Goal: Task Accomplishment & Management: Manage account settings

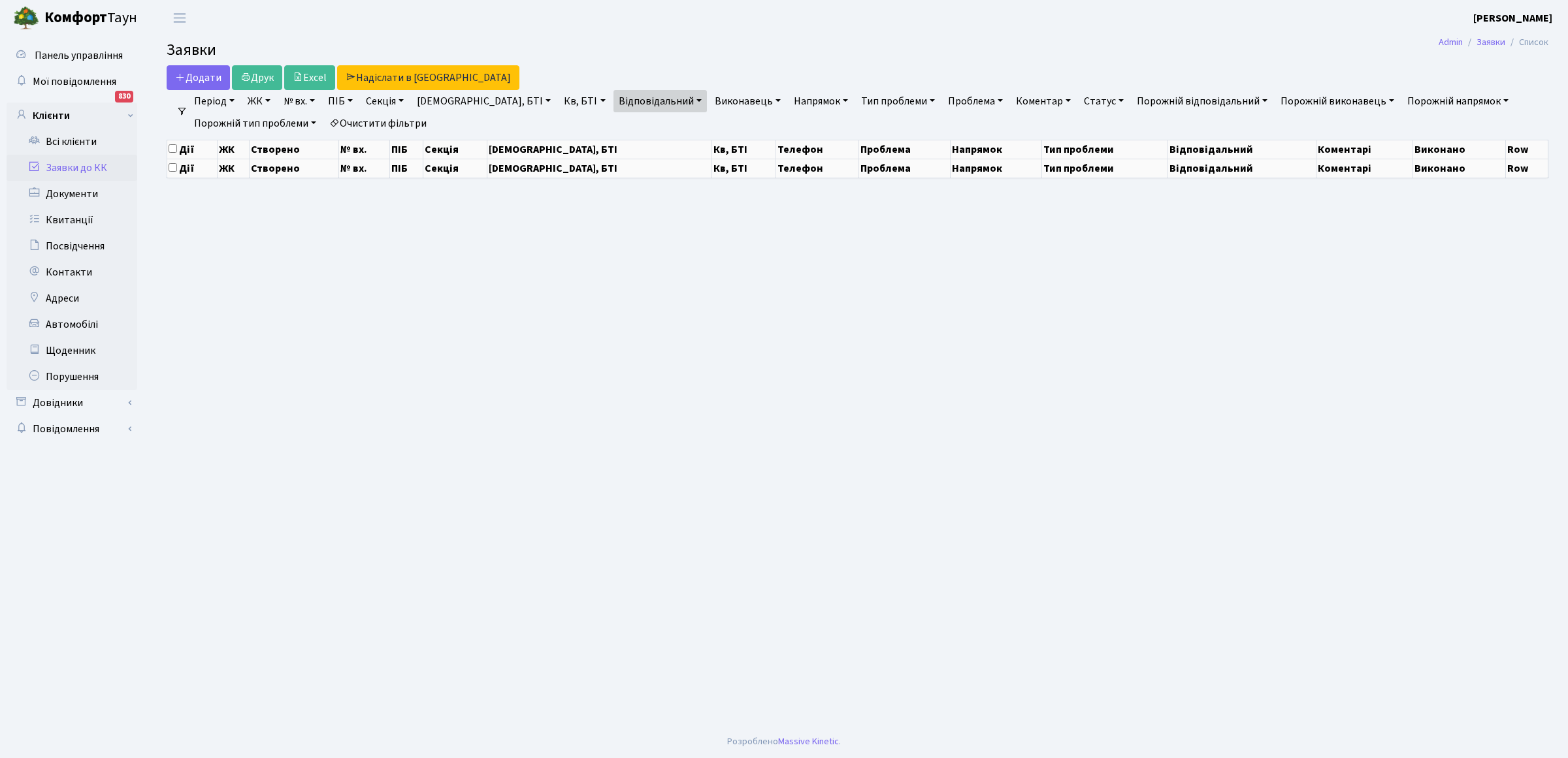
select select "25"
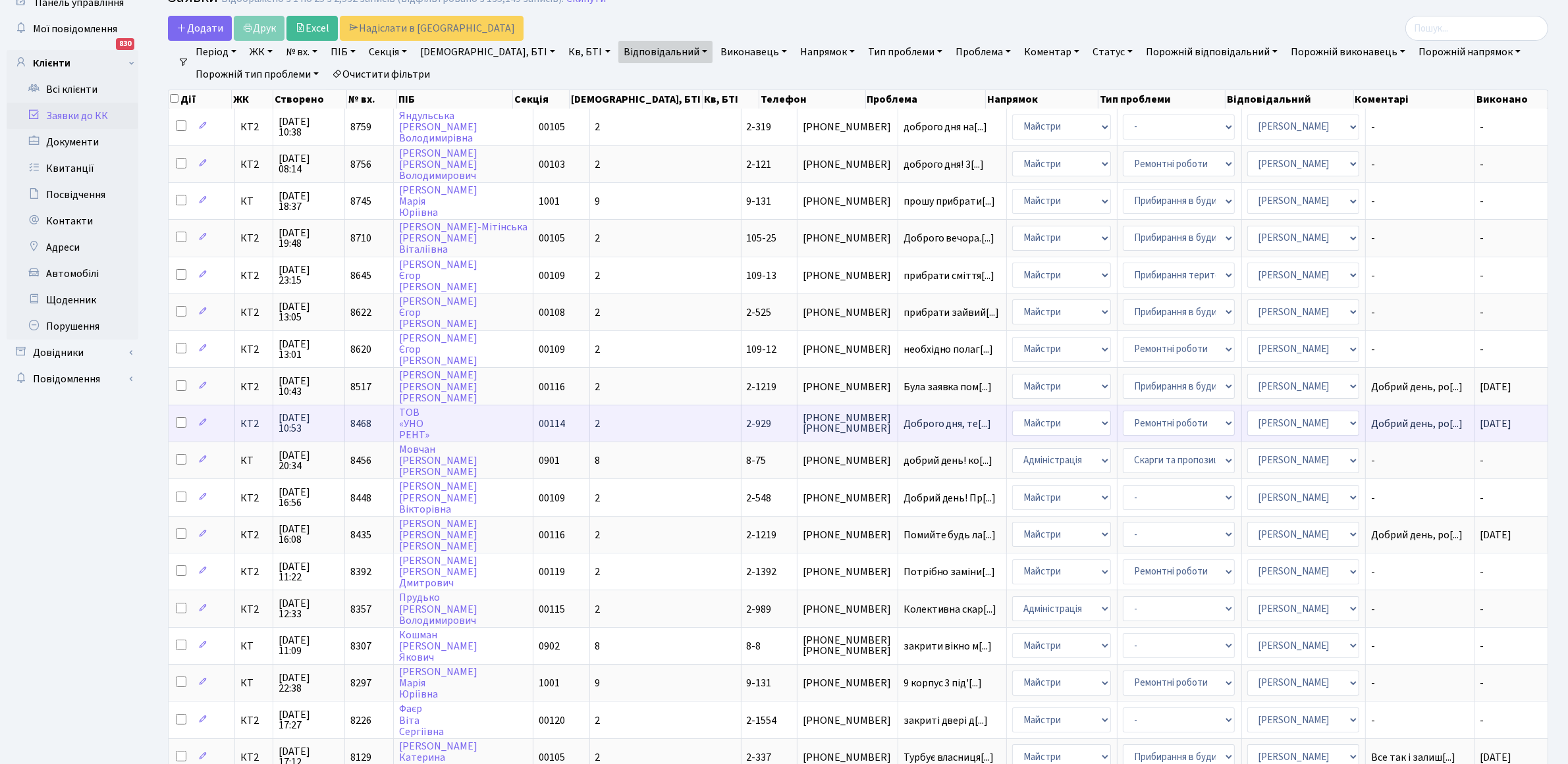
scroll to position [82, 0]
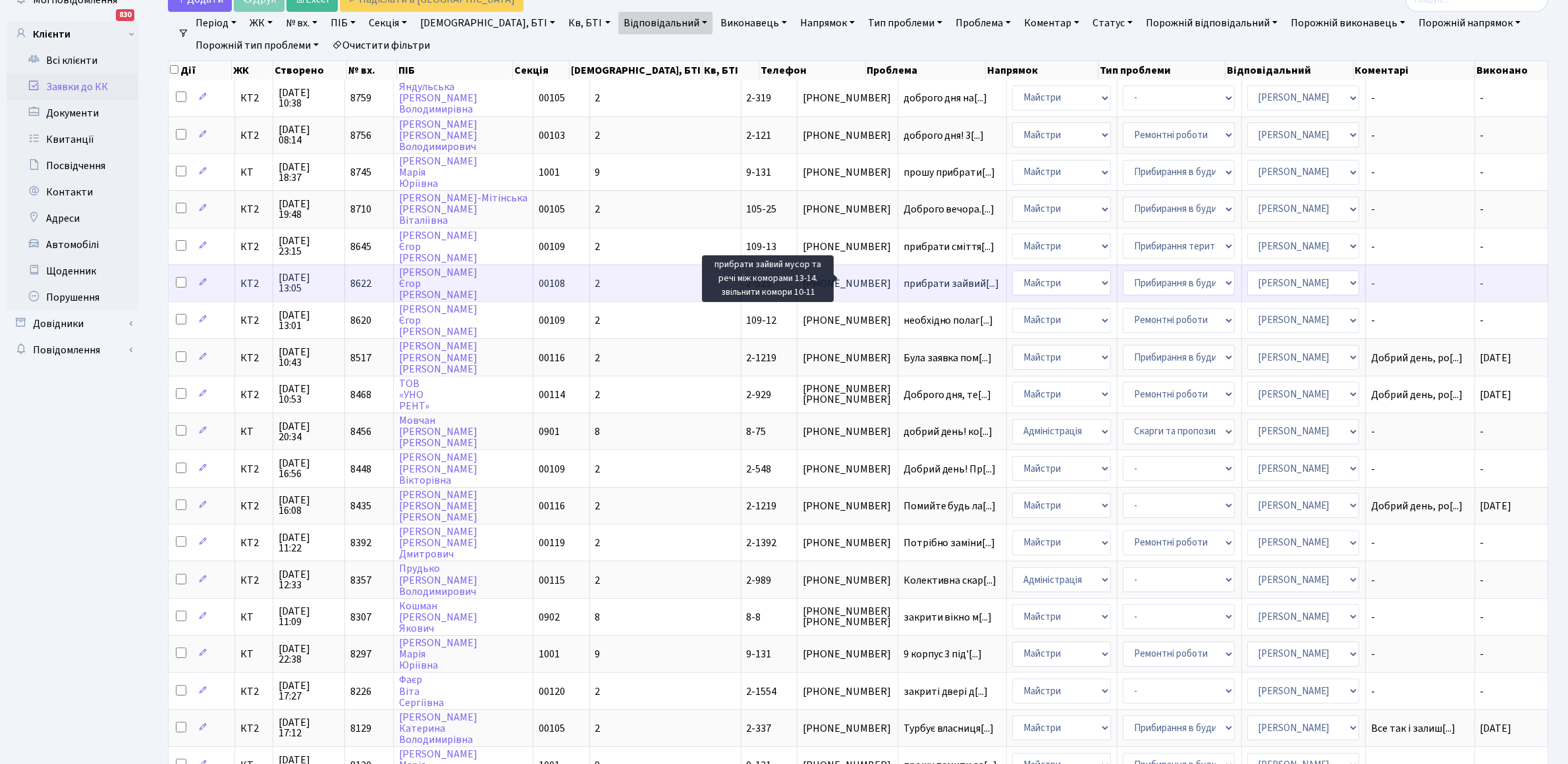
click at [904, 282] on span "прибрати зайвий[...]" at bounding box center [952, 284] width 96 height 15
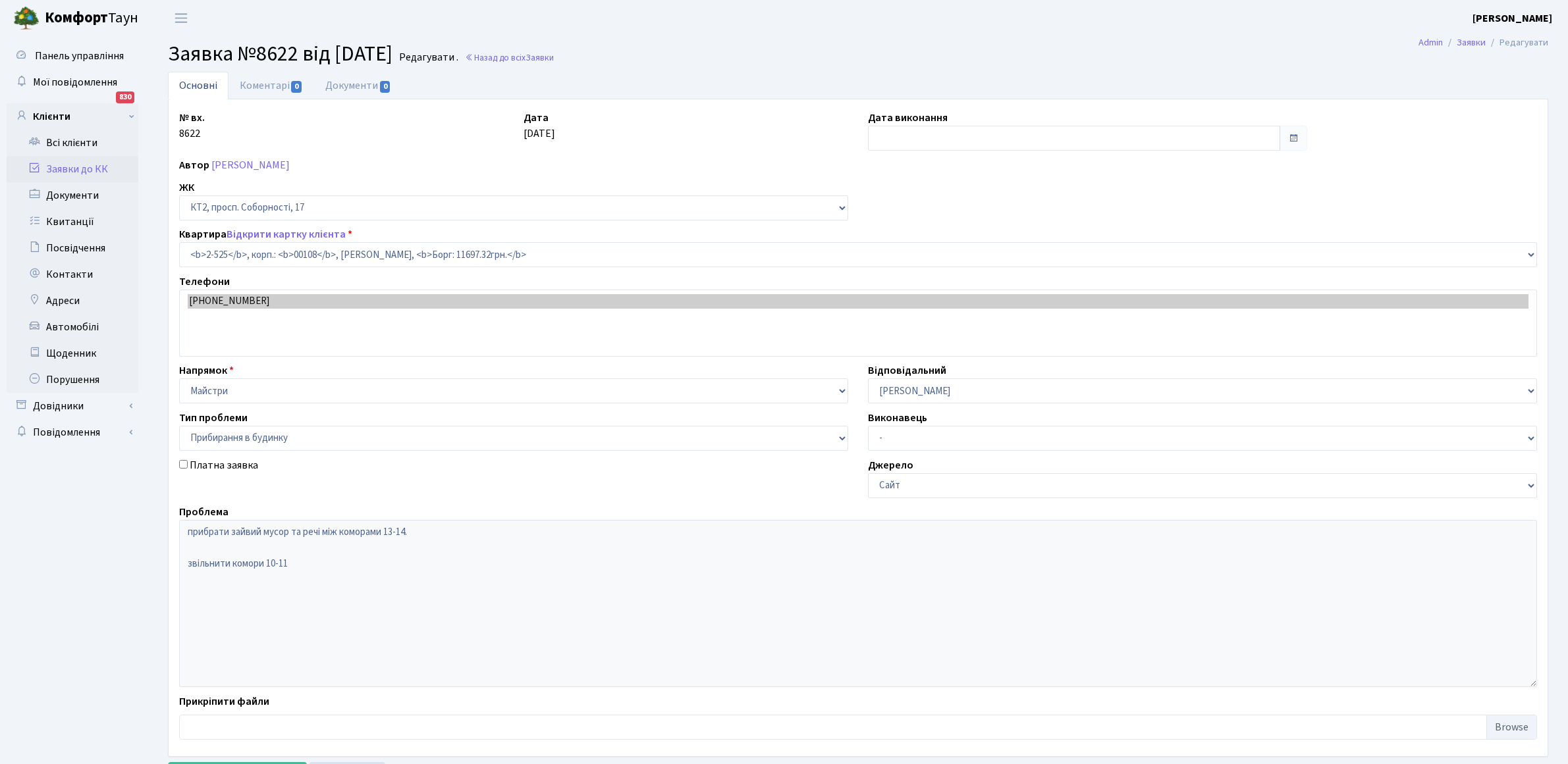
select select "15575"
select select "58"
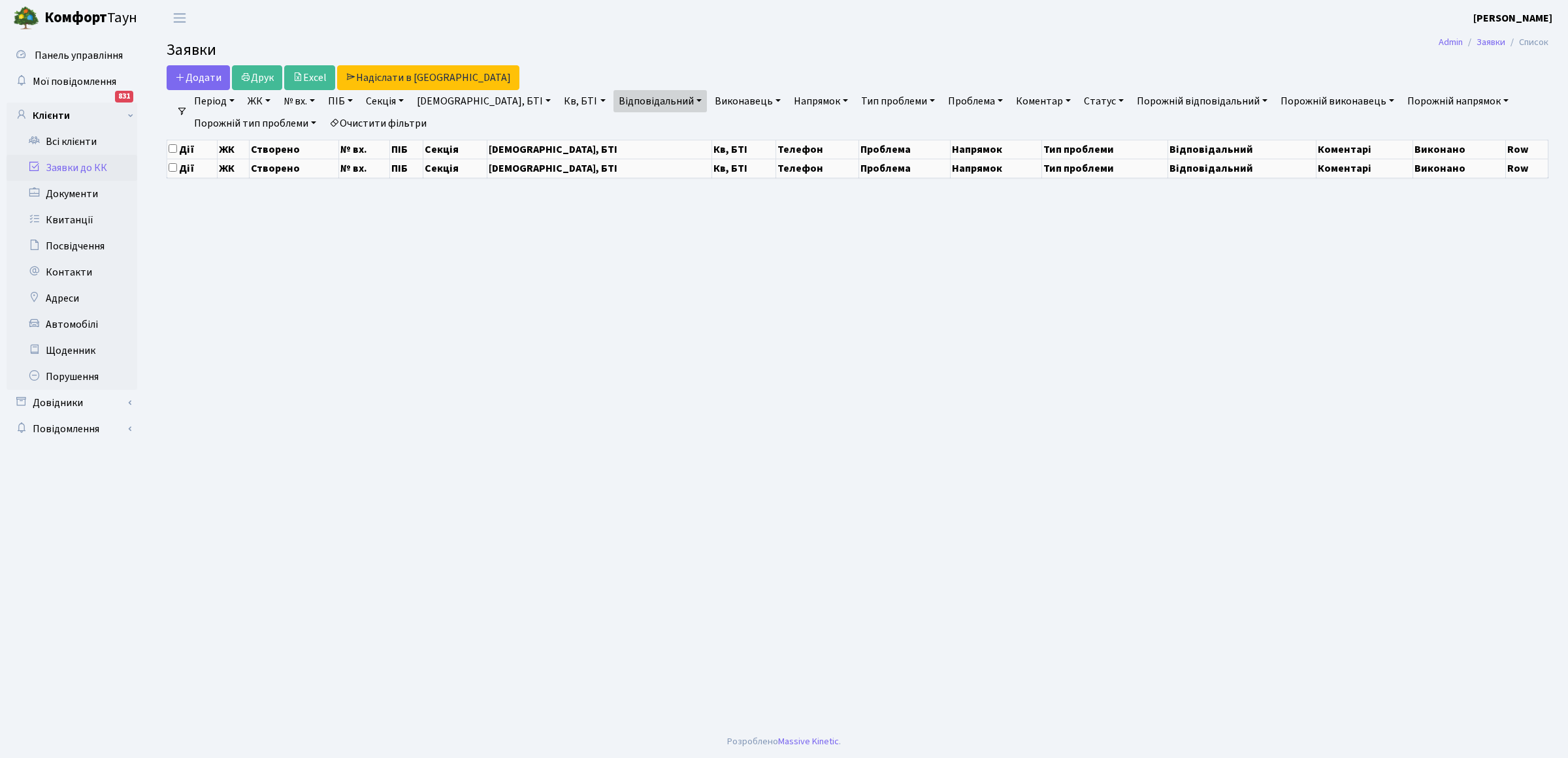
select select "25"
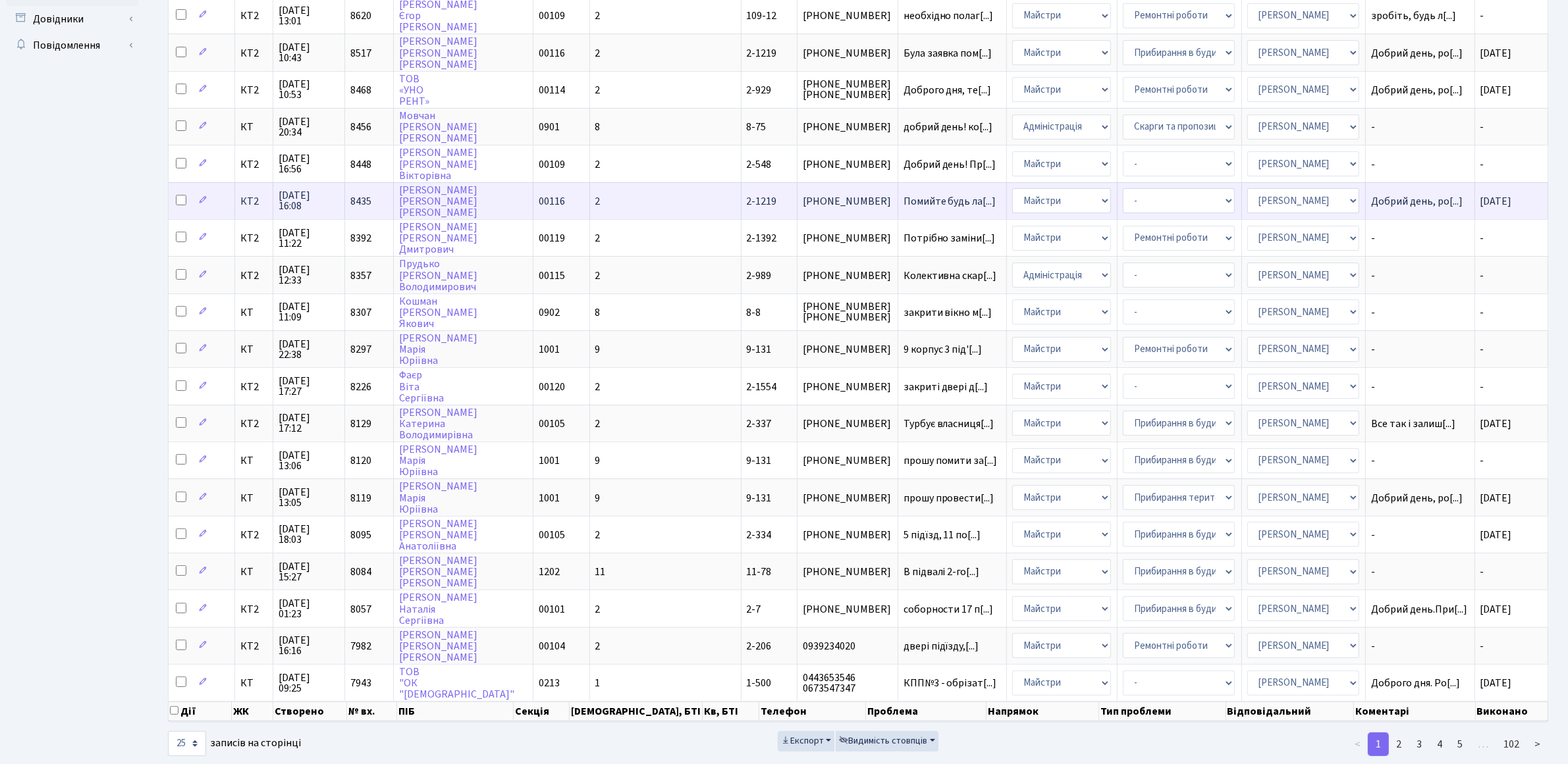
scroll to position [393, 0]
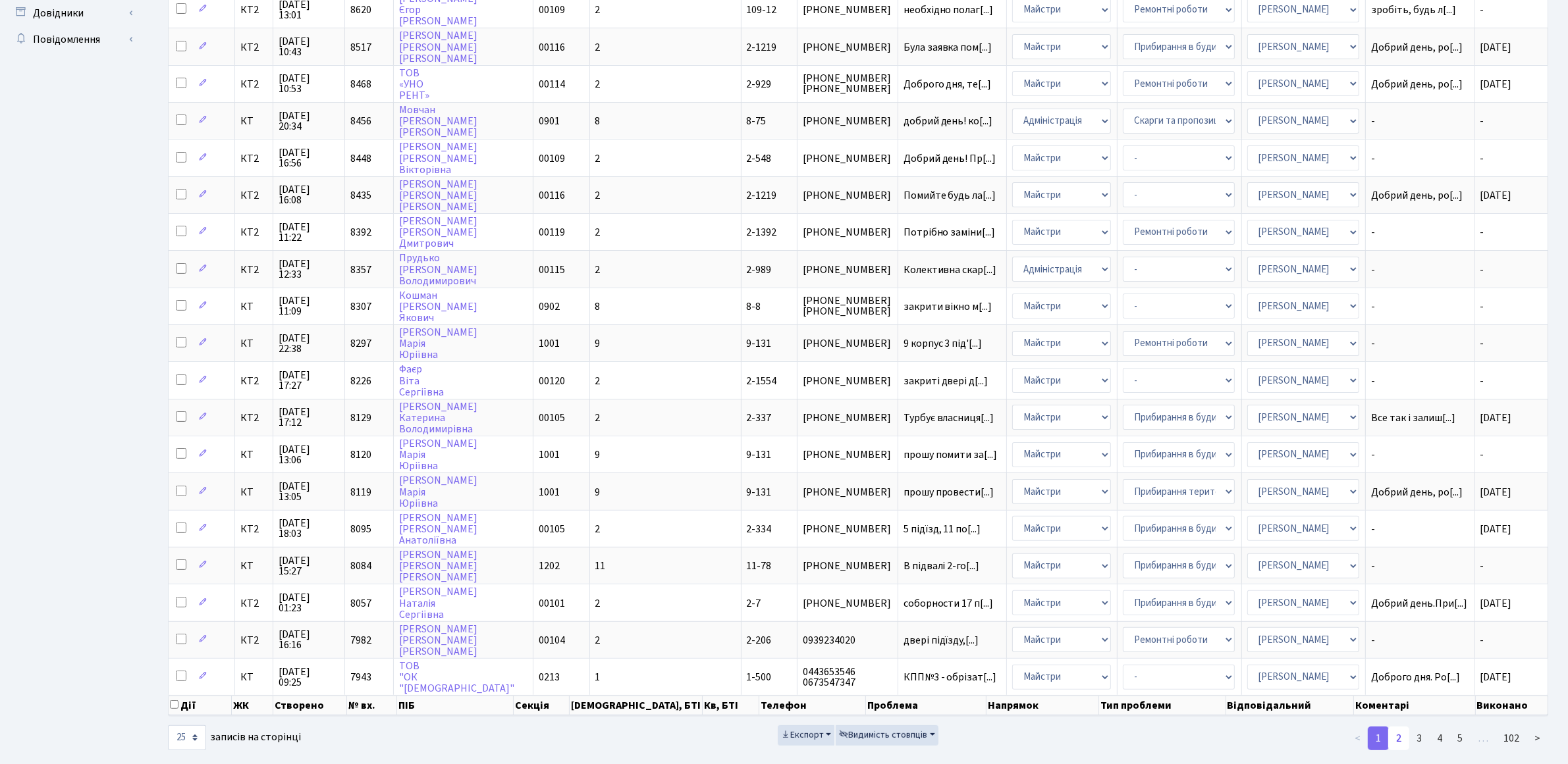
click at [1398, 727] on link "2" at bounding box center [1399, 739] width 21 height 24
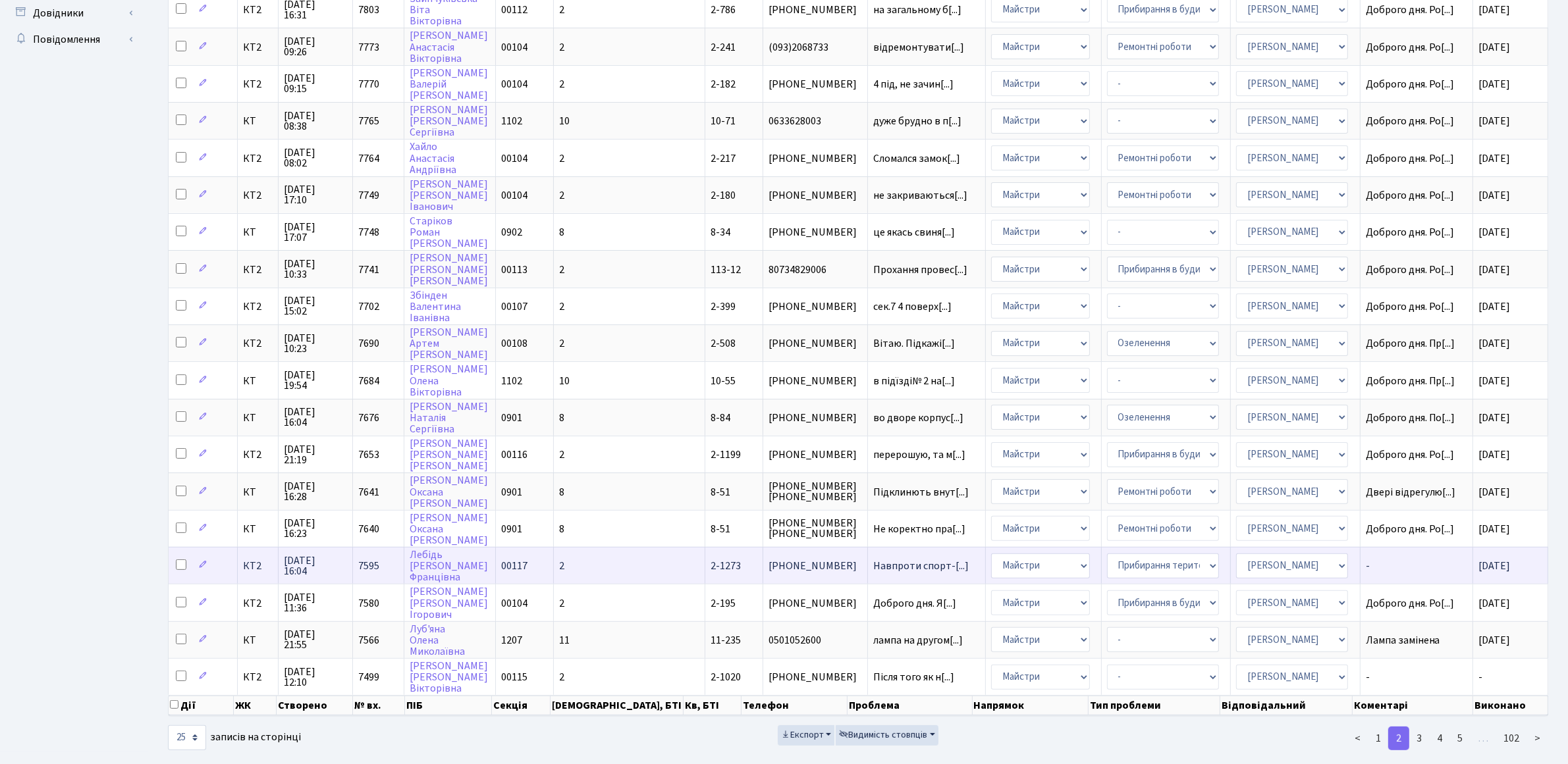
scroll to position [1, 0]
click at [1382, 727] on link "1" at bounding box center [1378, 739] width 21 height 24
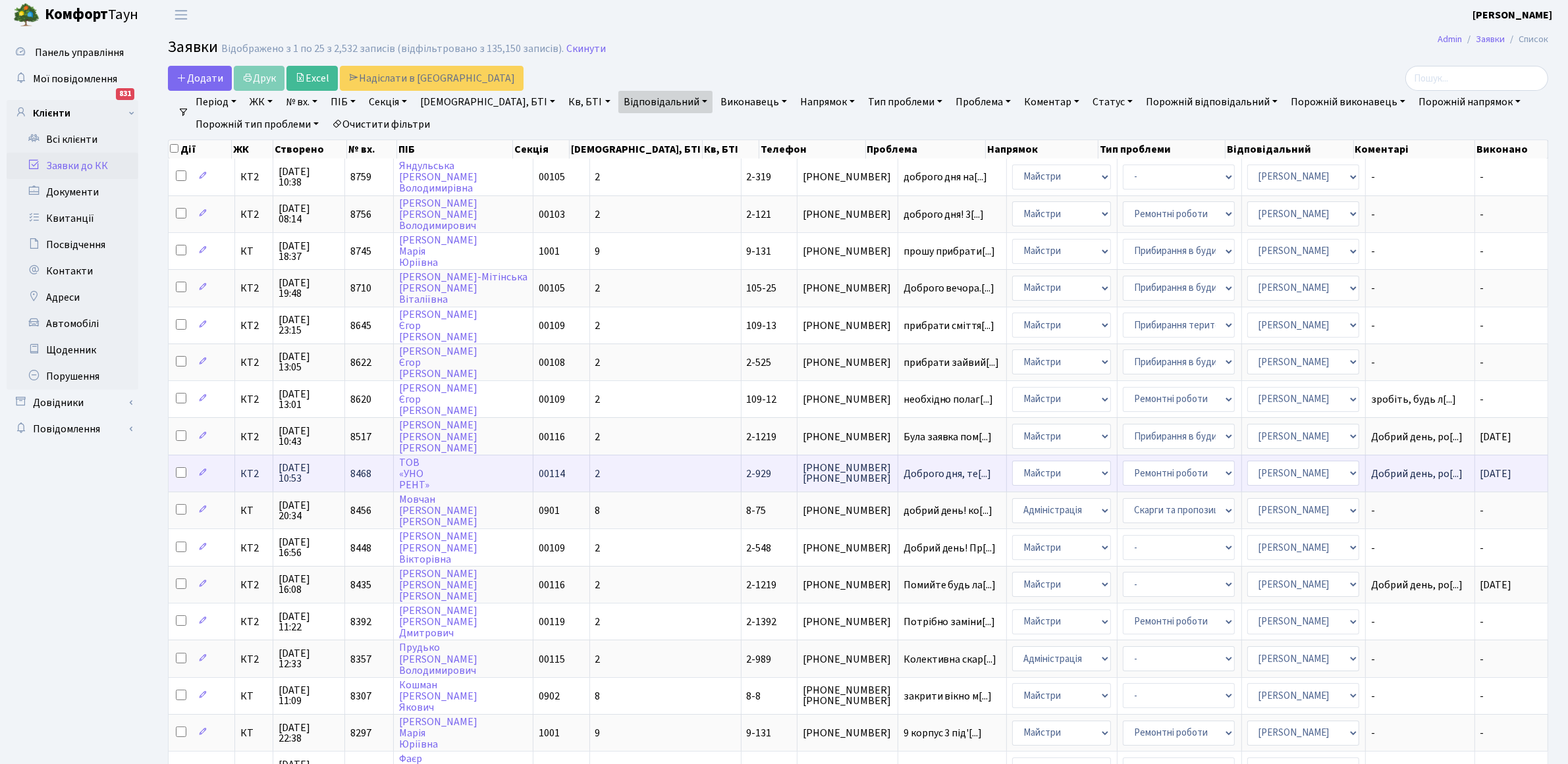
scroll to position [0, 0]
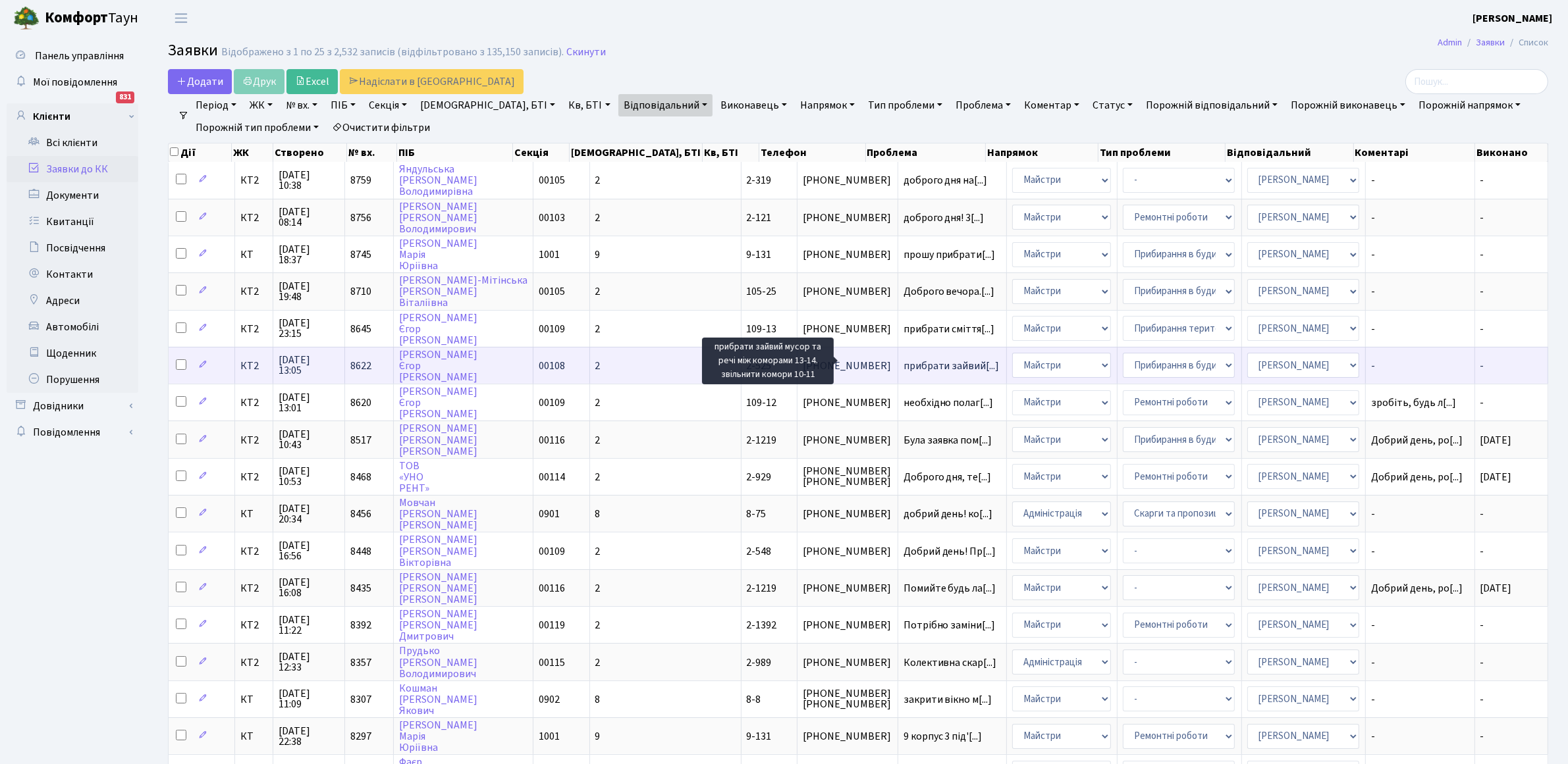
click at [904, 364] on span "прибрати зайвий[...]" at bounding box center [952, 366] width 96 height 15
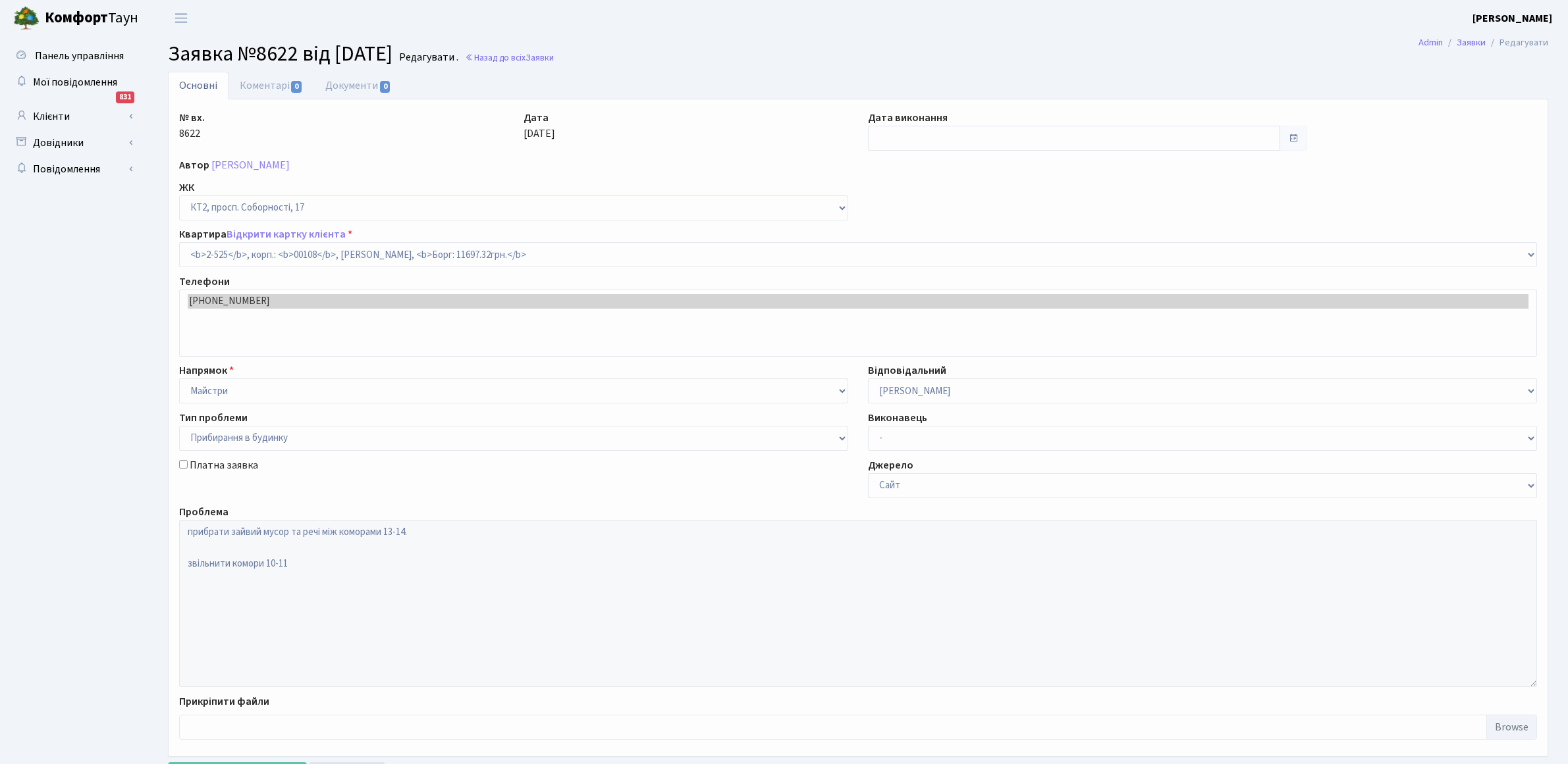
select select "15575"
select select "58"
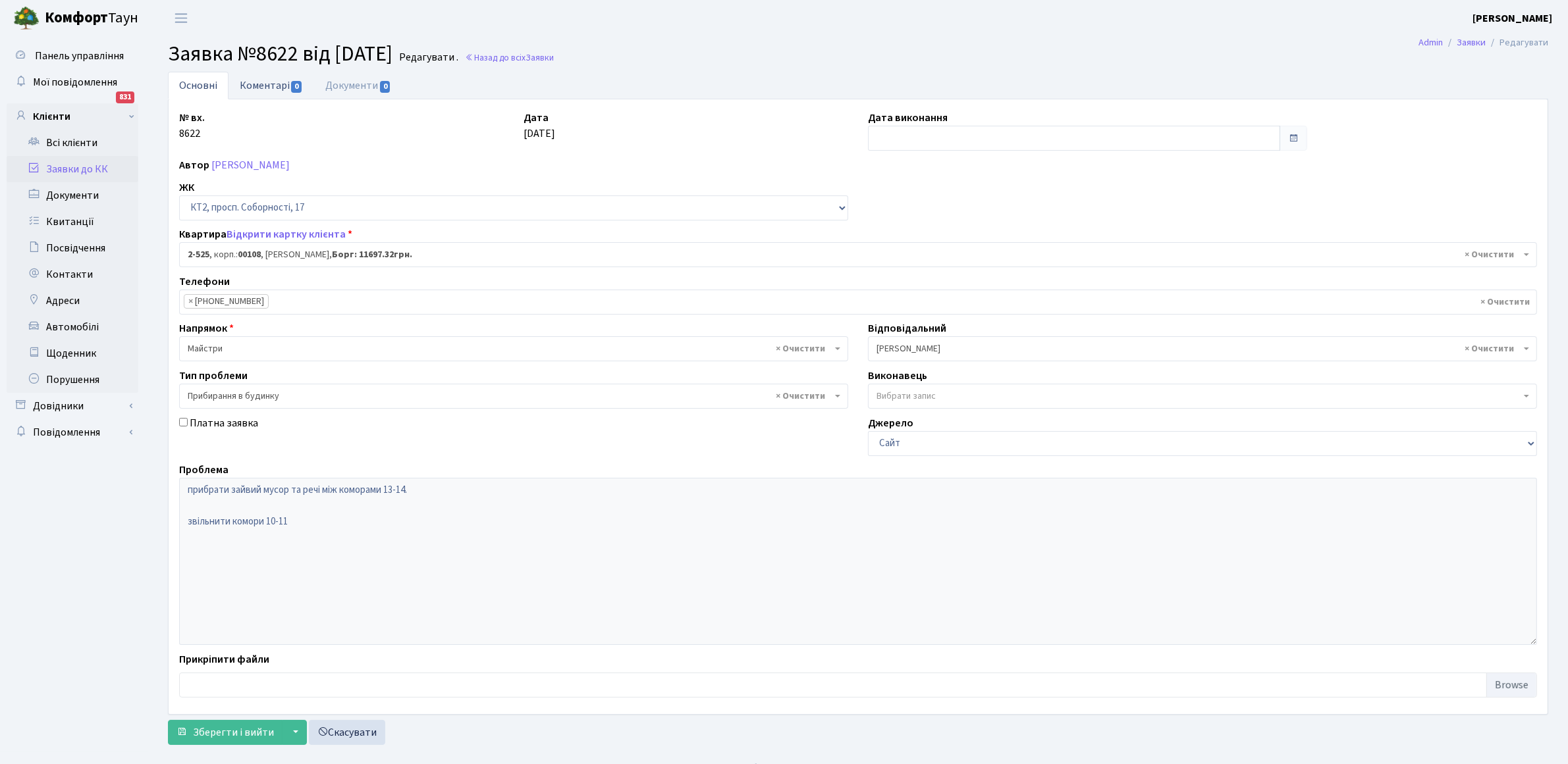
click at [263, 82] on link "Коментарі 0" at bounding box center [271, 85] width 85 height 27
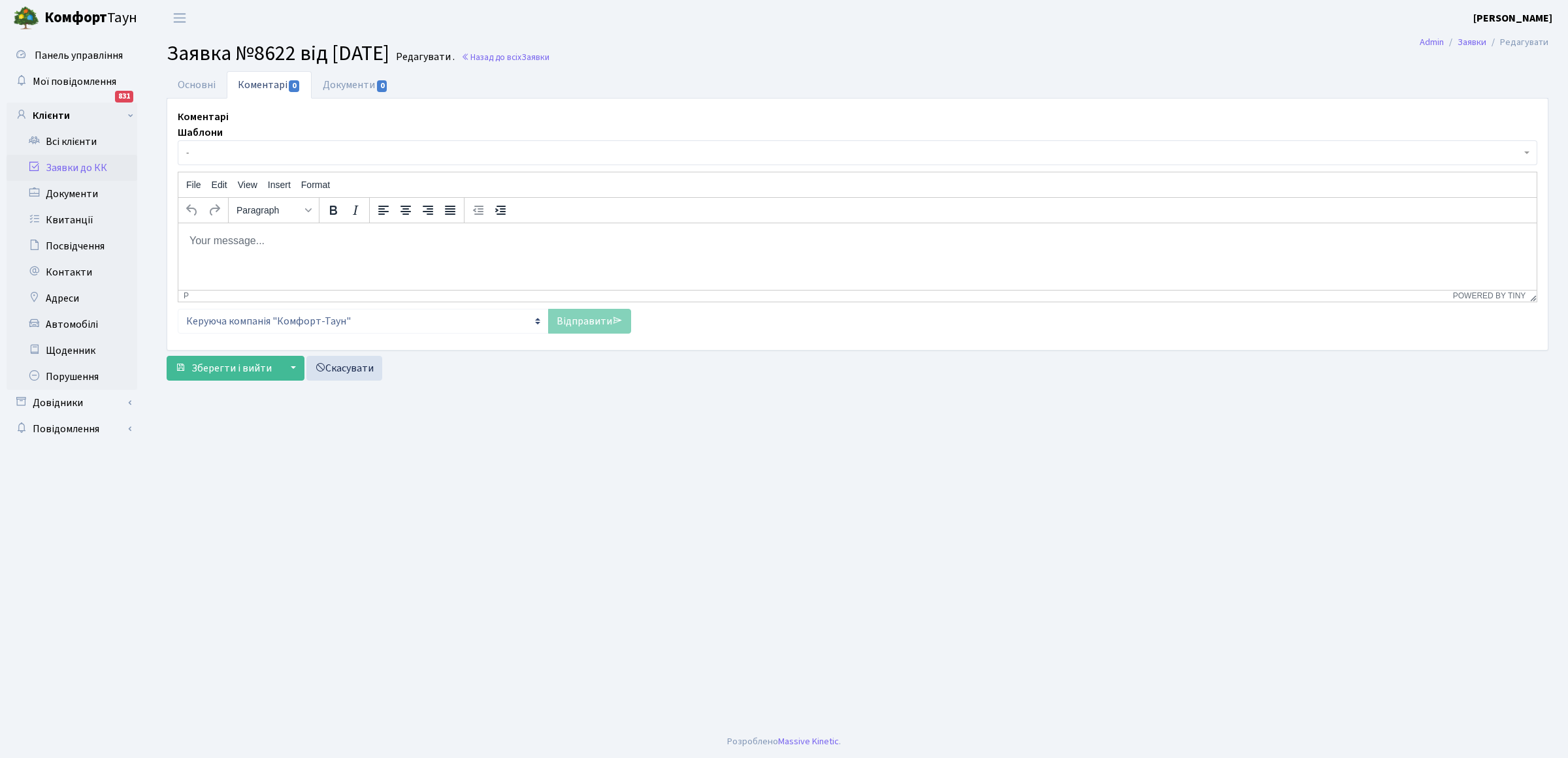
click at [202, 246] on body "Rich Text Area. Press ALT-0 for help." at bounding box center [857, 241] width 1338 height 15
click at [194, 135] on label "Шаблони" at bounding box center [199, 132] width 45 height 15
click at [178, 141] on select "- Відмова Борги Заявку прийнято в роботу Передано до "Майстерліфт" Направлено к…" at bounding box center [177, 141] width 1 height 1
click at [197, 148] on span "-" at bounding box center [847, 153] width 1322 height 13
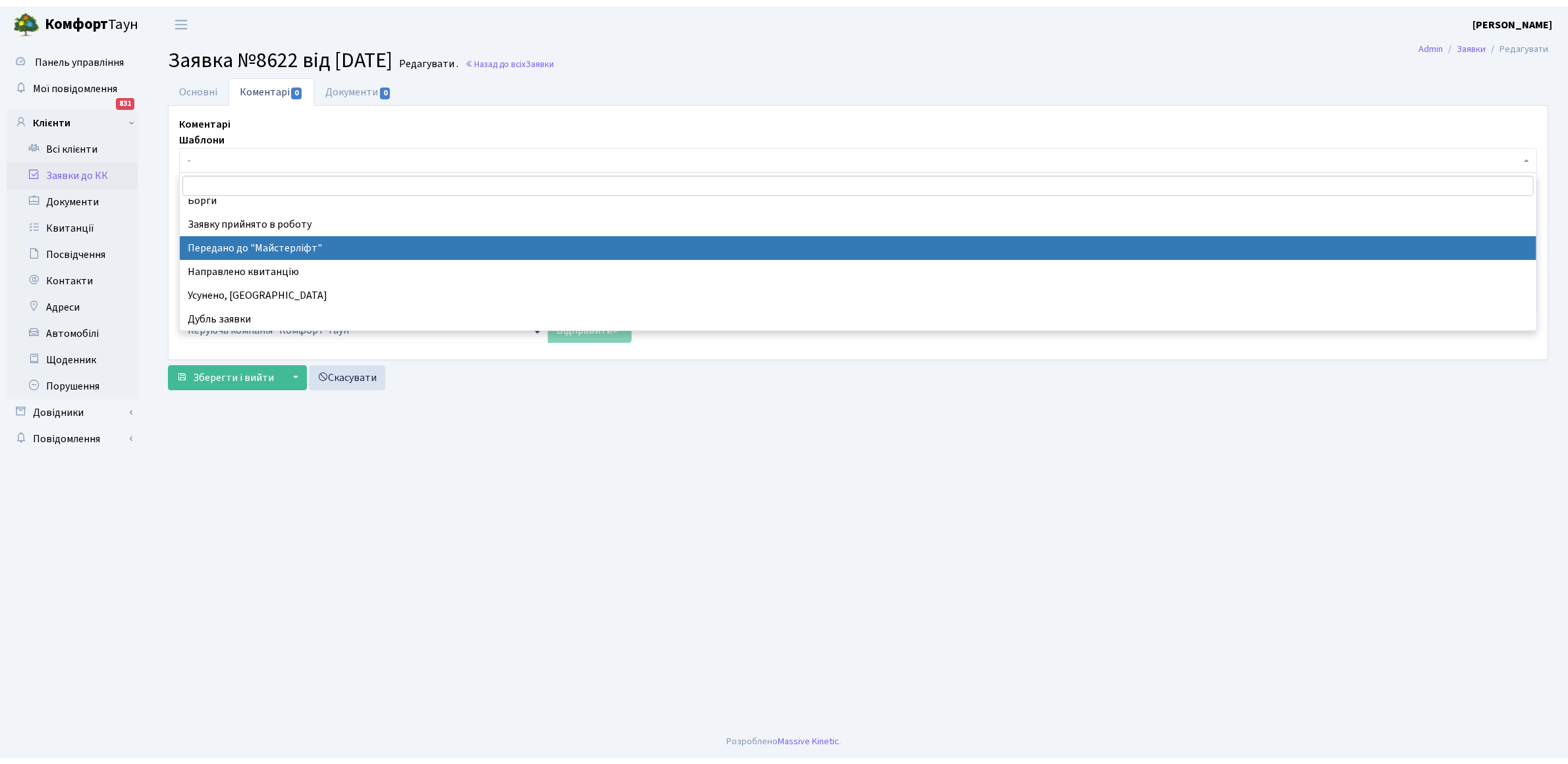
scroll to position [82, 0]
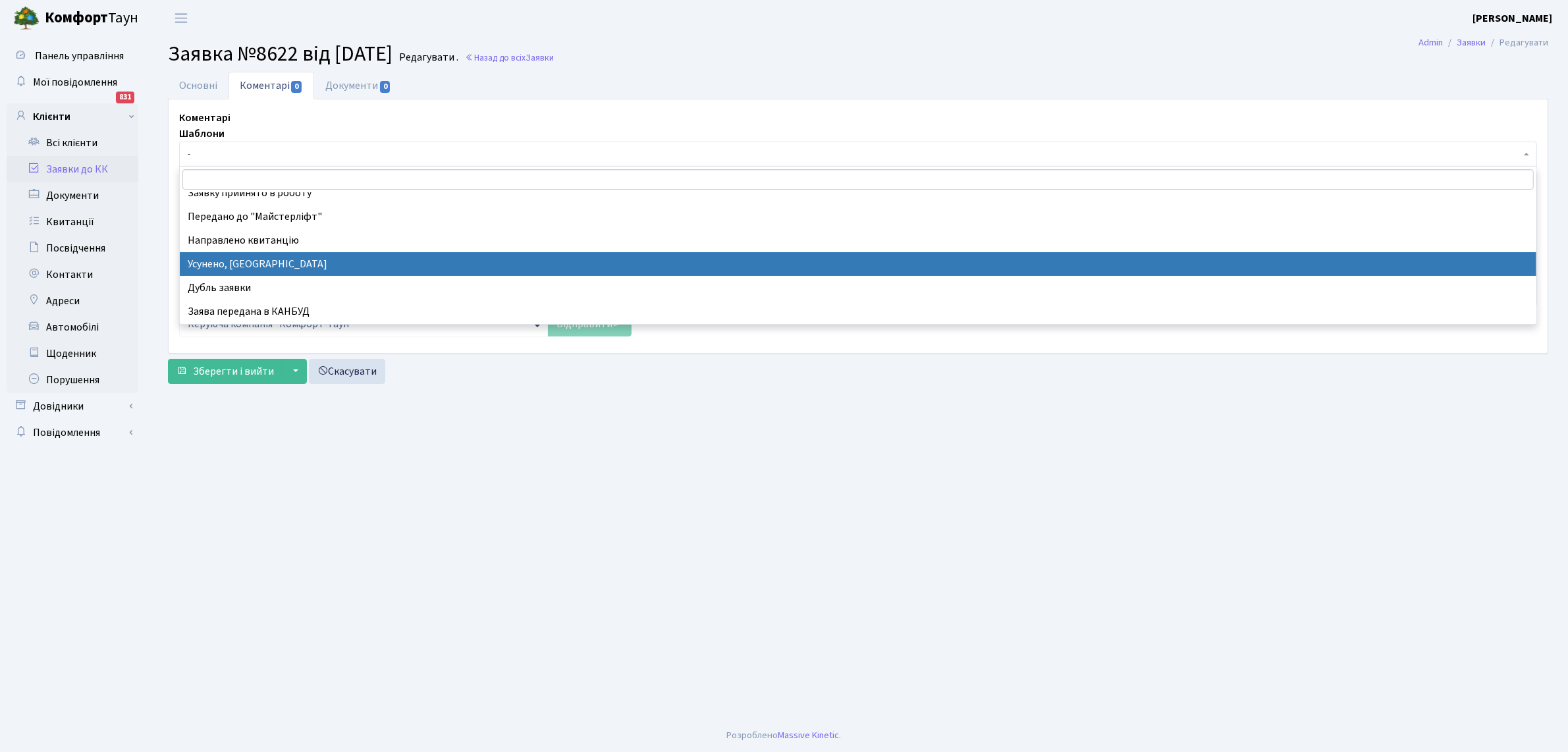
select select "15"
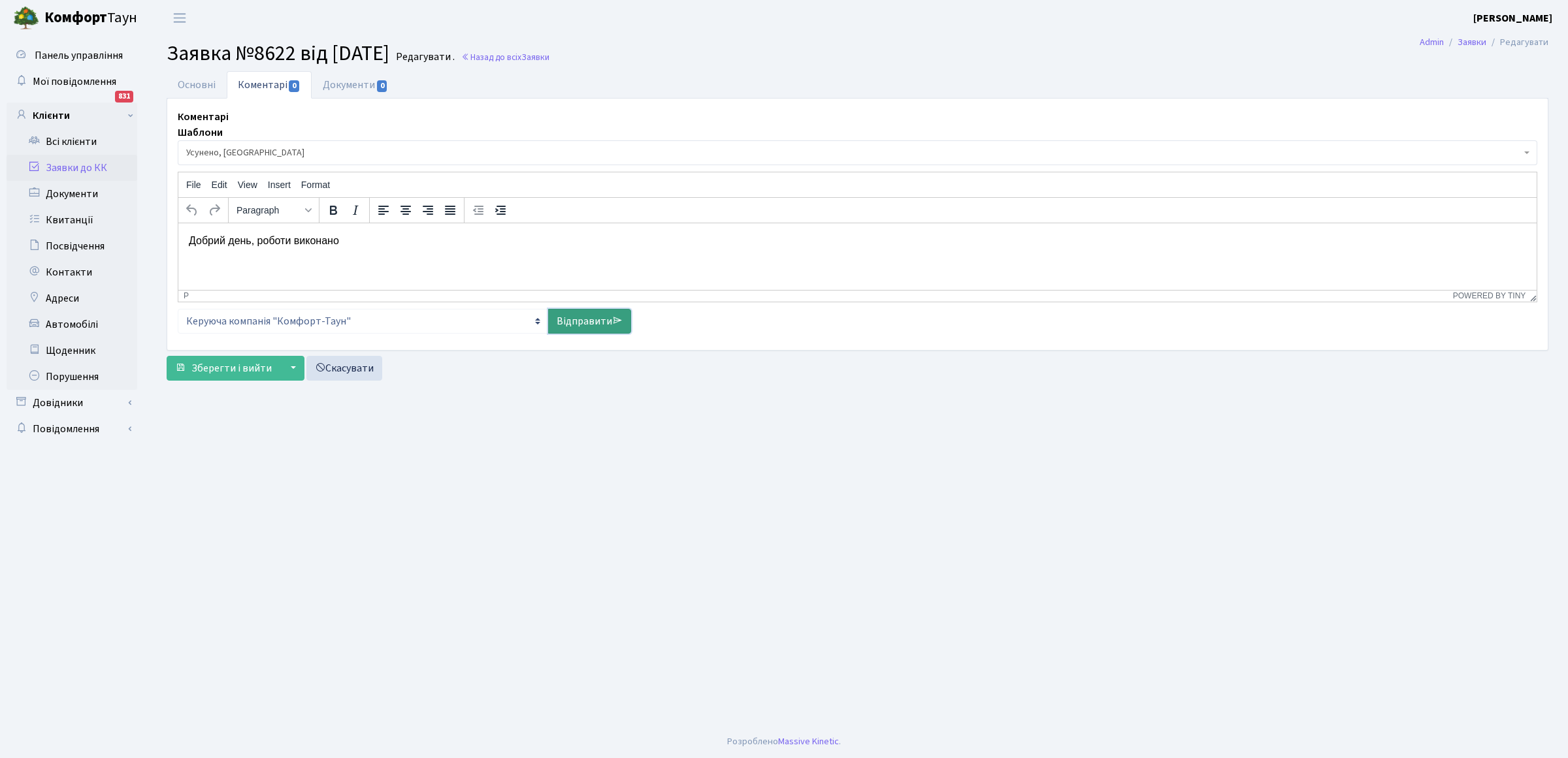
click at [579, 322] on link "Відправити" at bounding box center [590, 322] width 83 height 25
select select
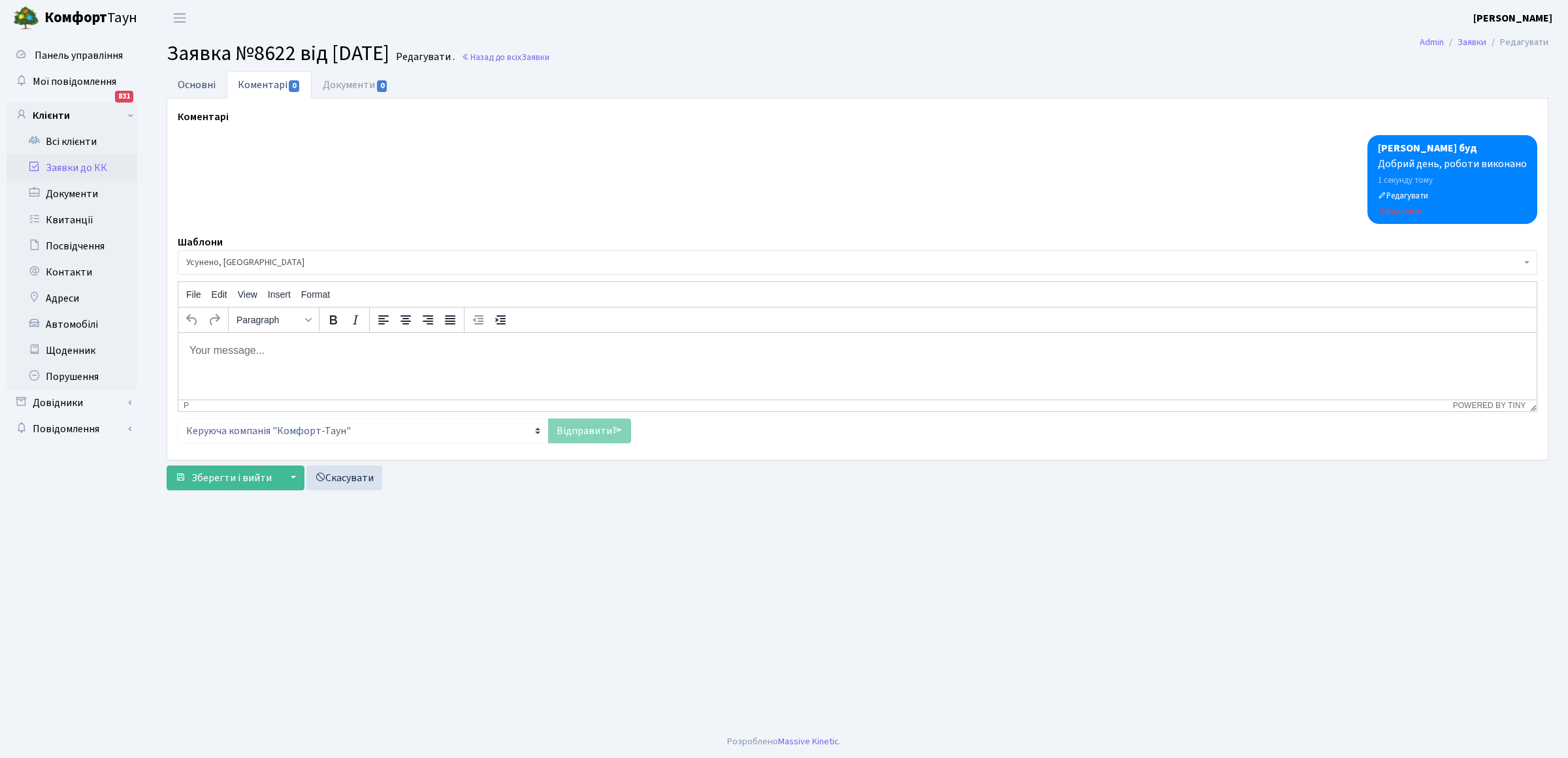
click at [191, 82] on link "Основні" at bounding box center [197, 85] width 60 height 26
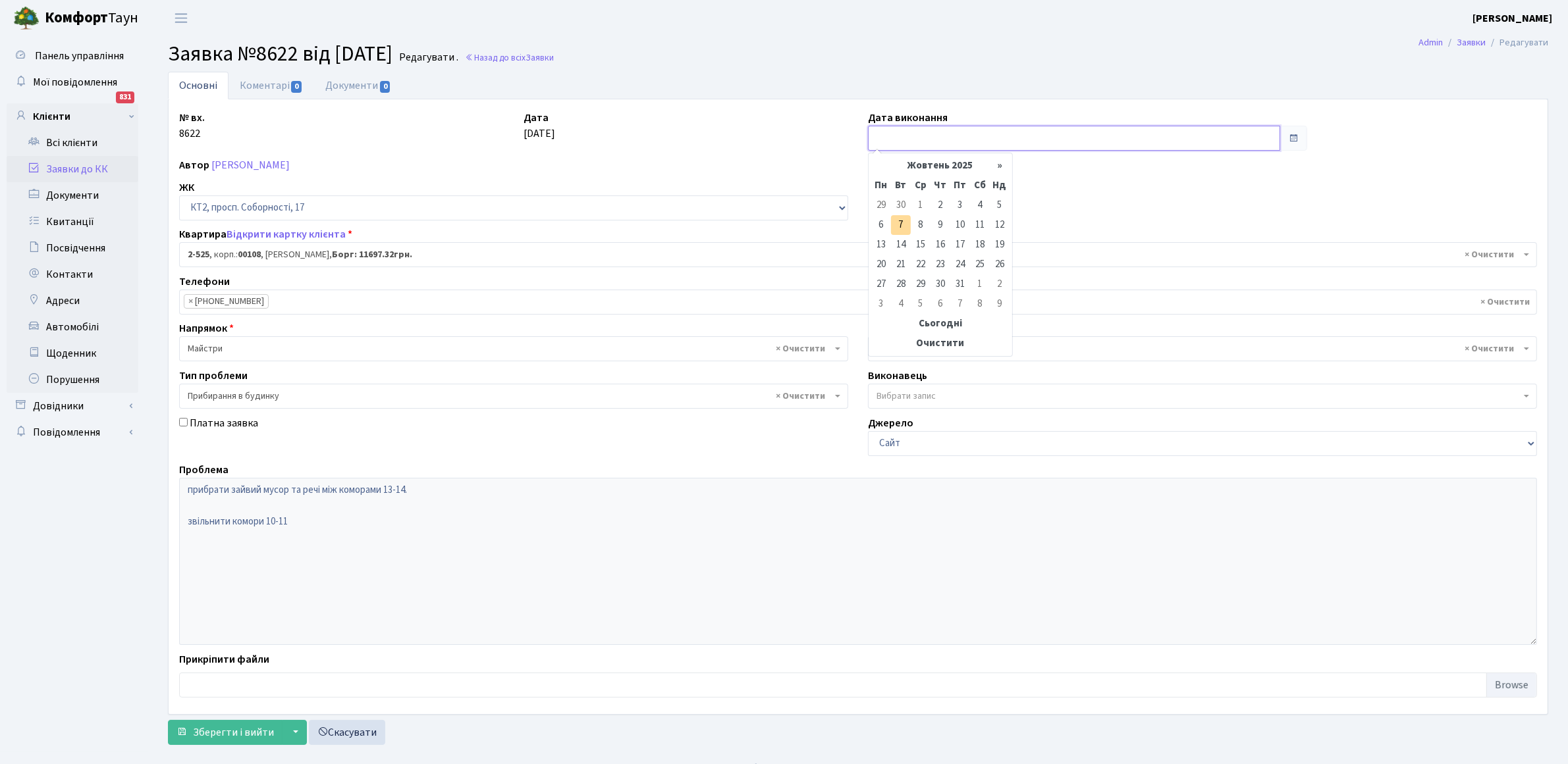
click at [904, 135] on input "text" at bounding box center [1075, 138] width 413 height 25
click at [907, 223] on td "7" at bounding box center [901, 225] width 20 height 20
type input "[DATE]"
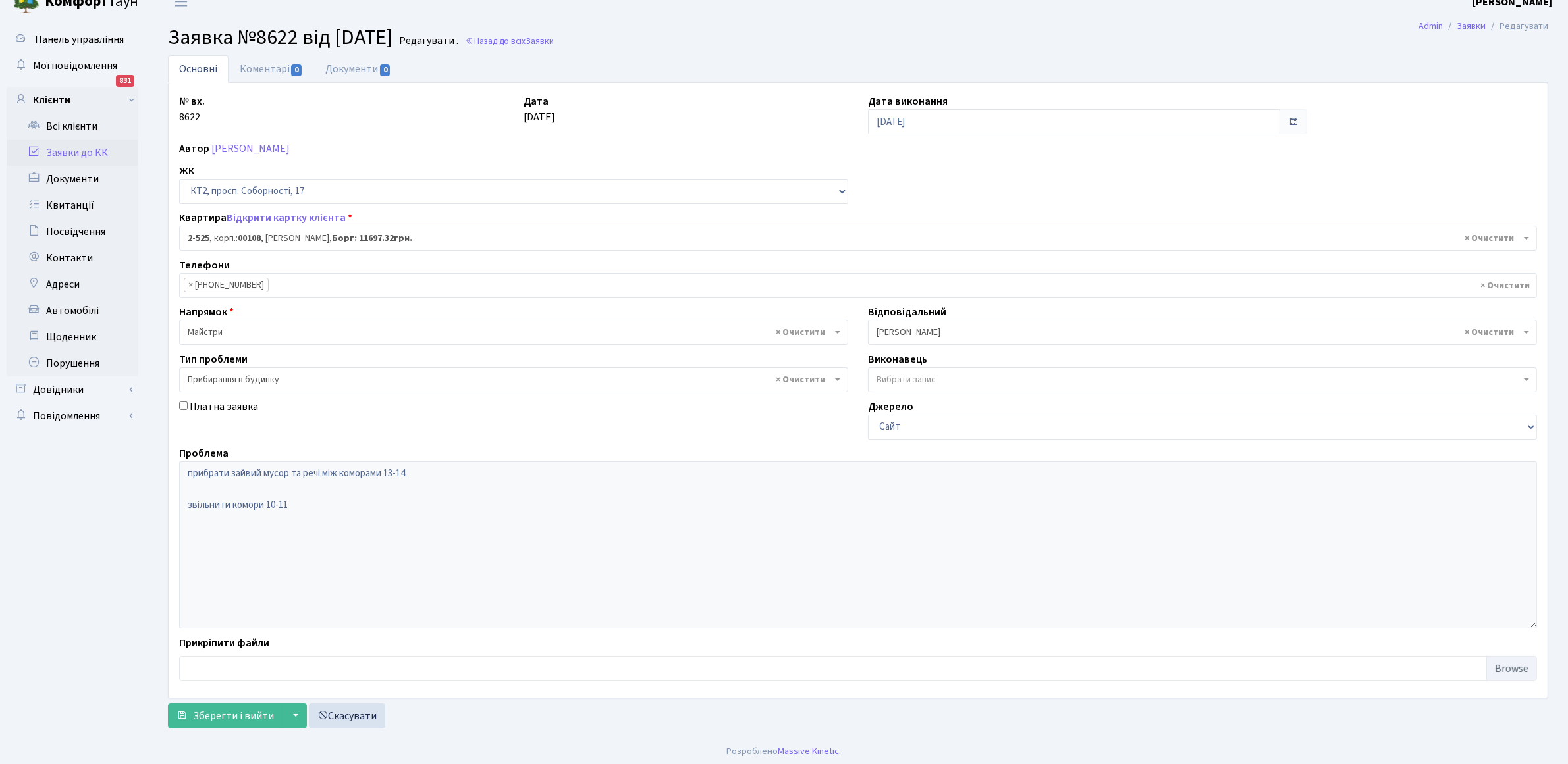
scroll to position [21, 0]
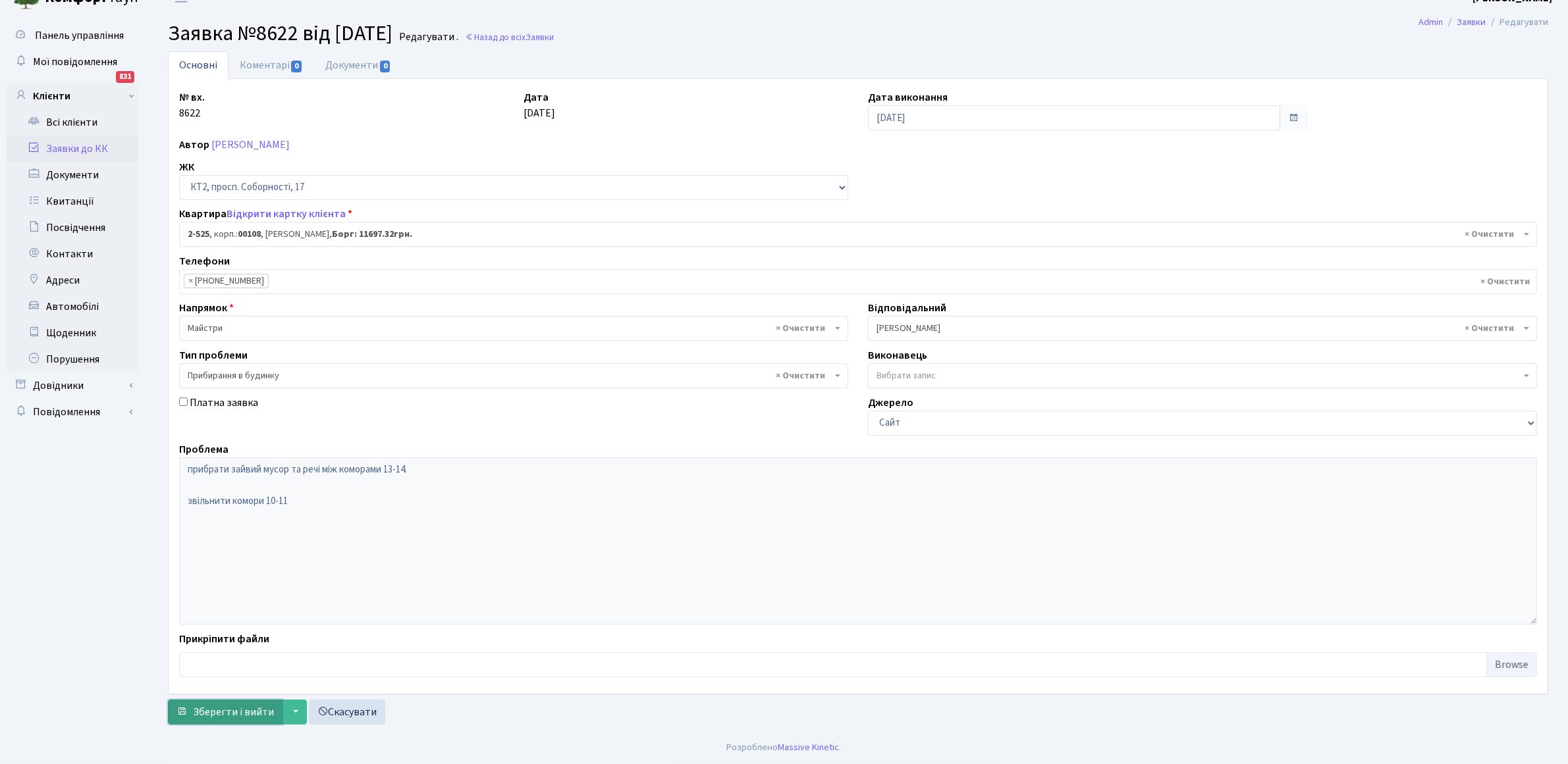
click at [228, 714] on span "Зберегти і вийти" at bounding box center [233, 712] width 81 height 15
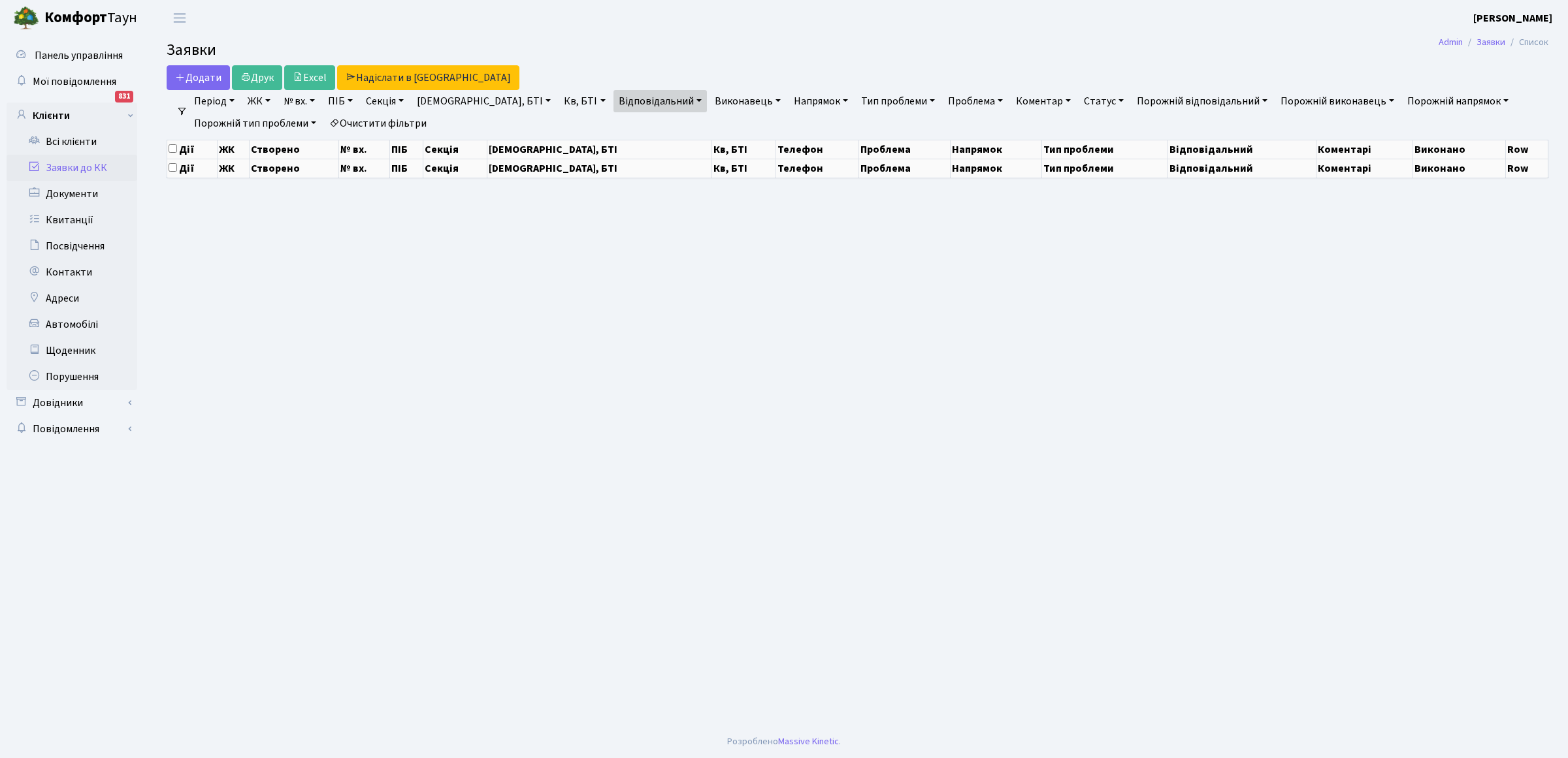
select select "25"
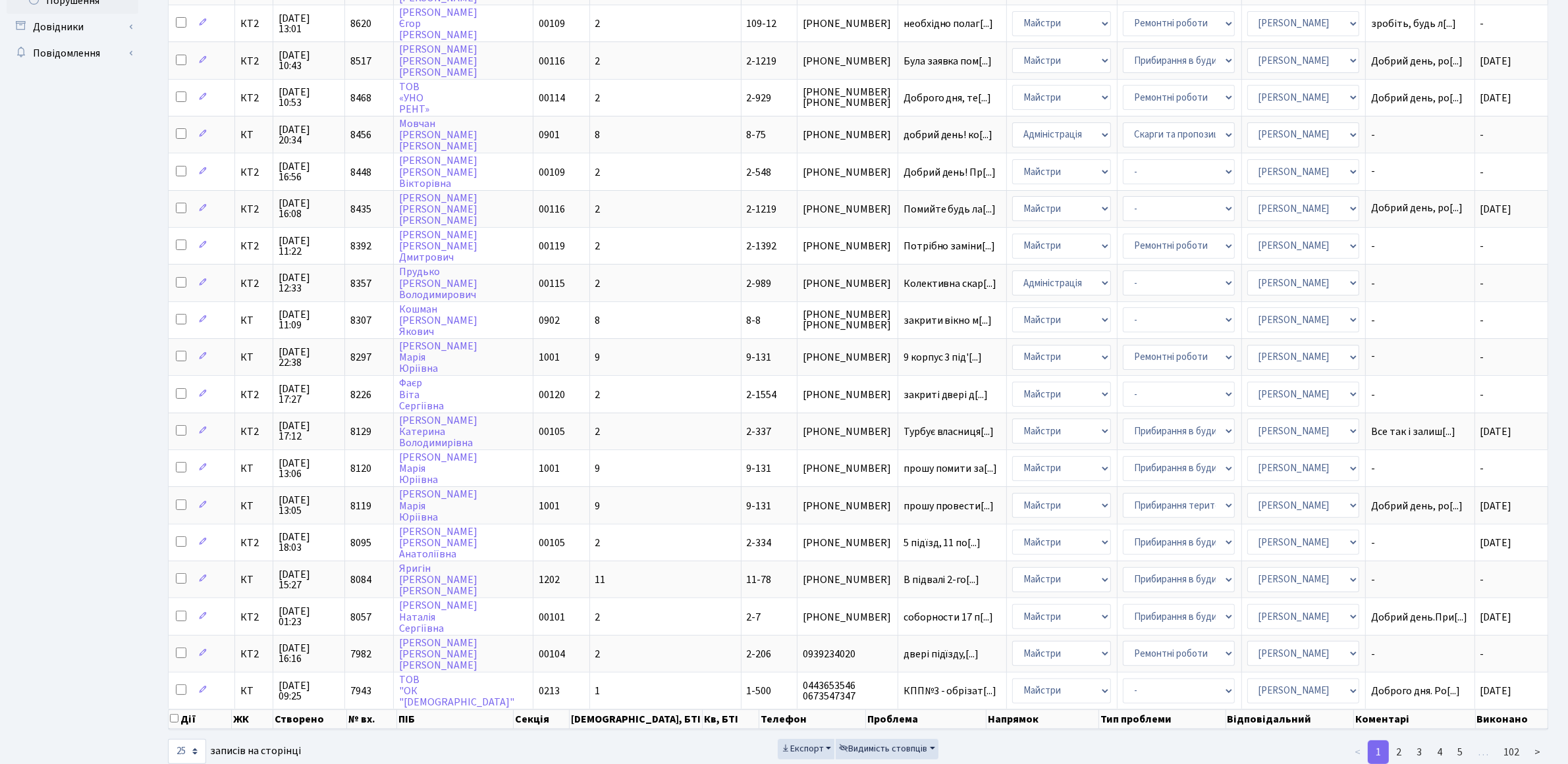
scroll to position [393, 0]
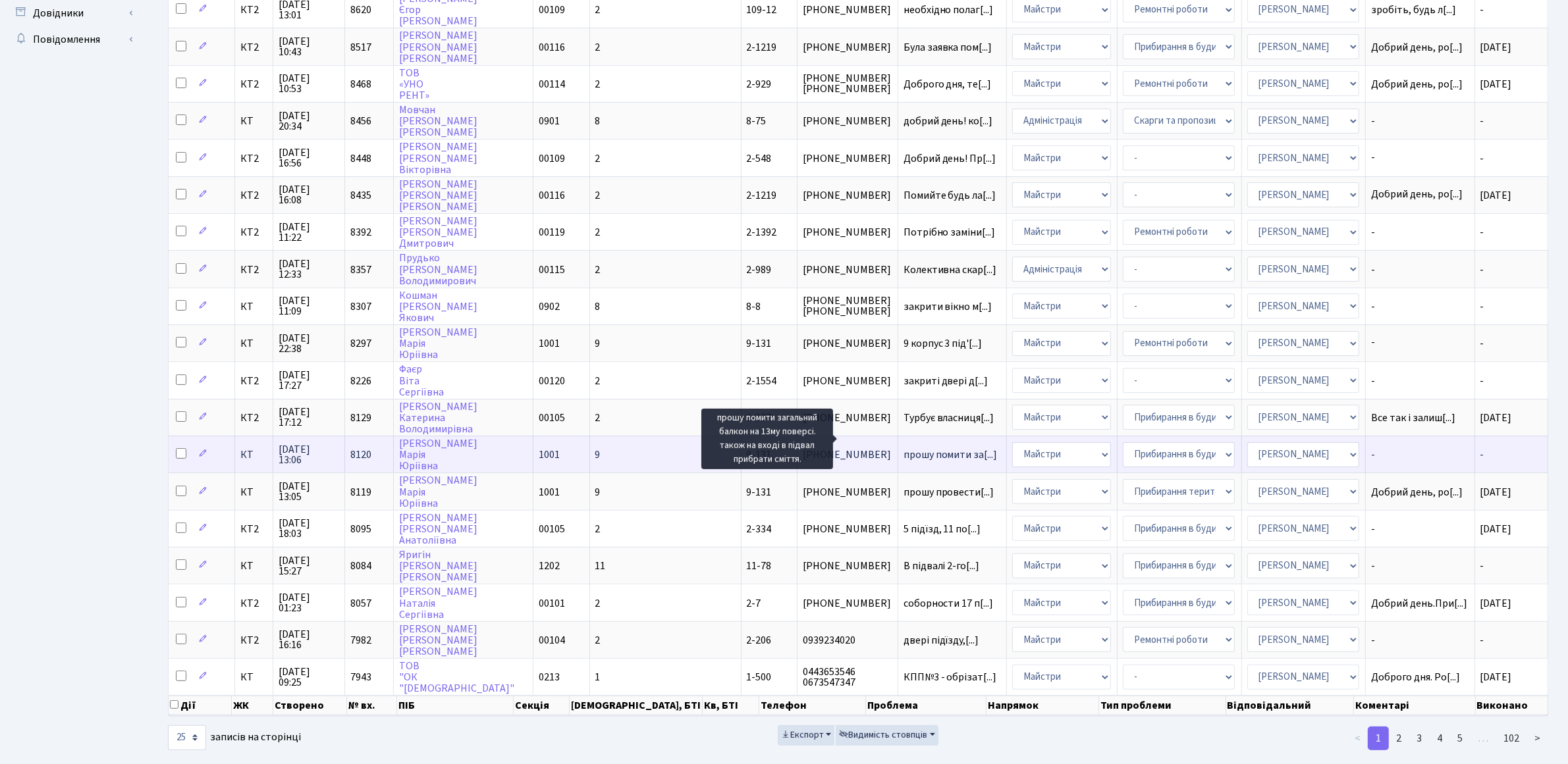
click at [904, 447] on span "прошу помити за[...]" at bounding box center [951, 455] width 94 height 15
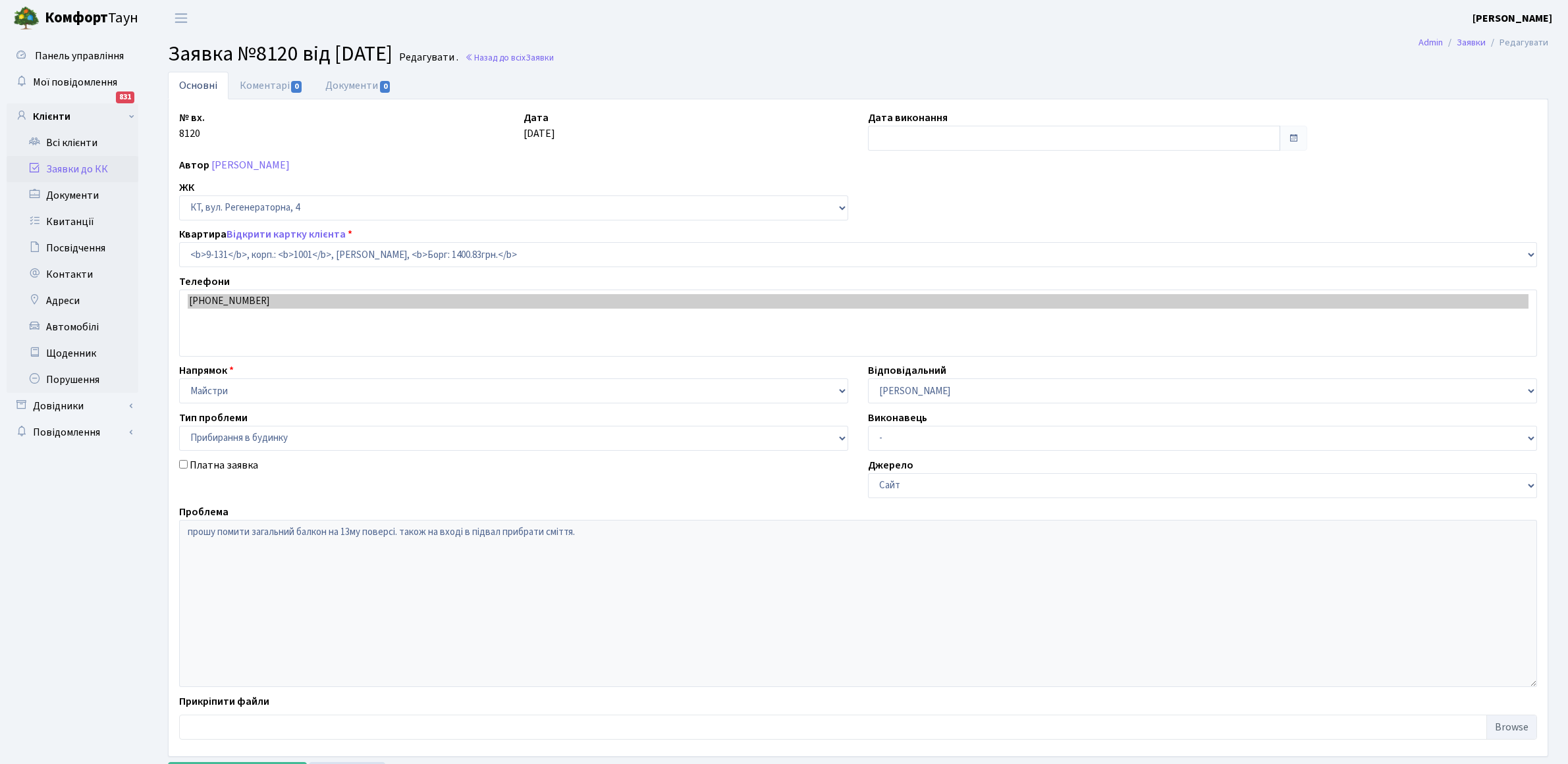
select select "6481"
select select "58"
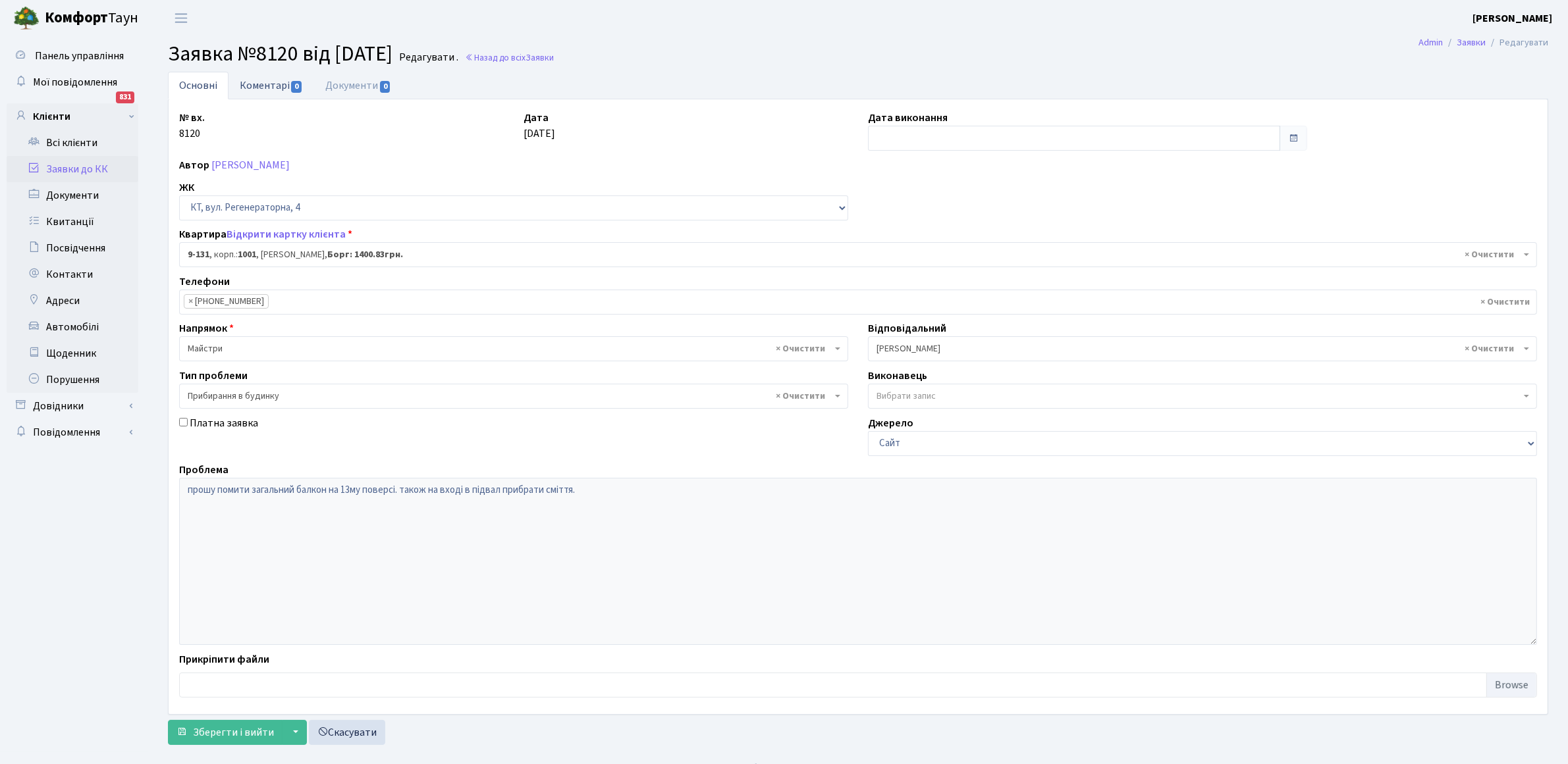
click at [258, 85] on link "Коментарі 0" at bounding box center [271, 85] width 85 height 27
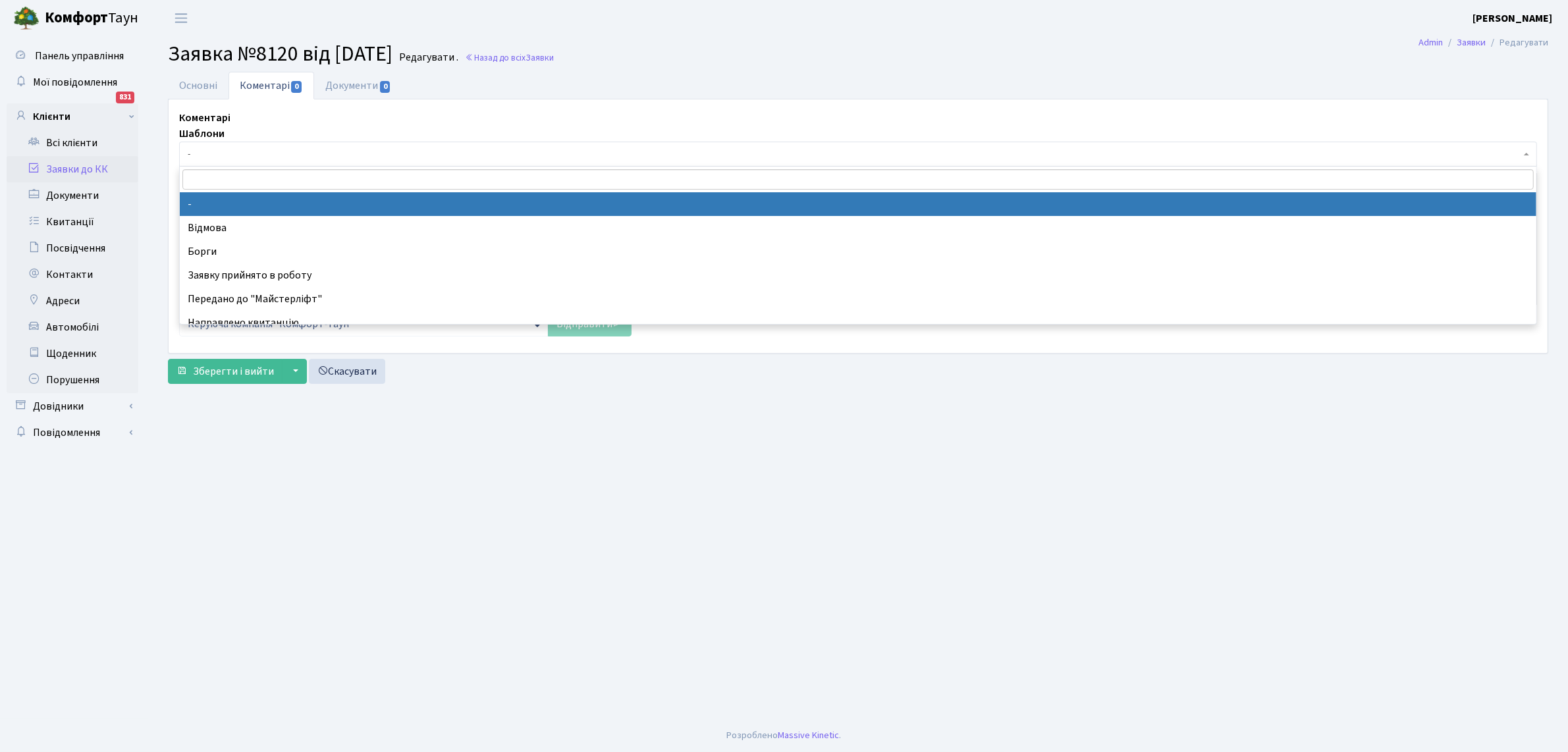
click at [205, 153] on span "-" at bounding box center [854, 154] width 1333 height 13
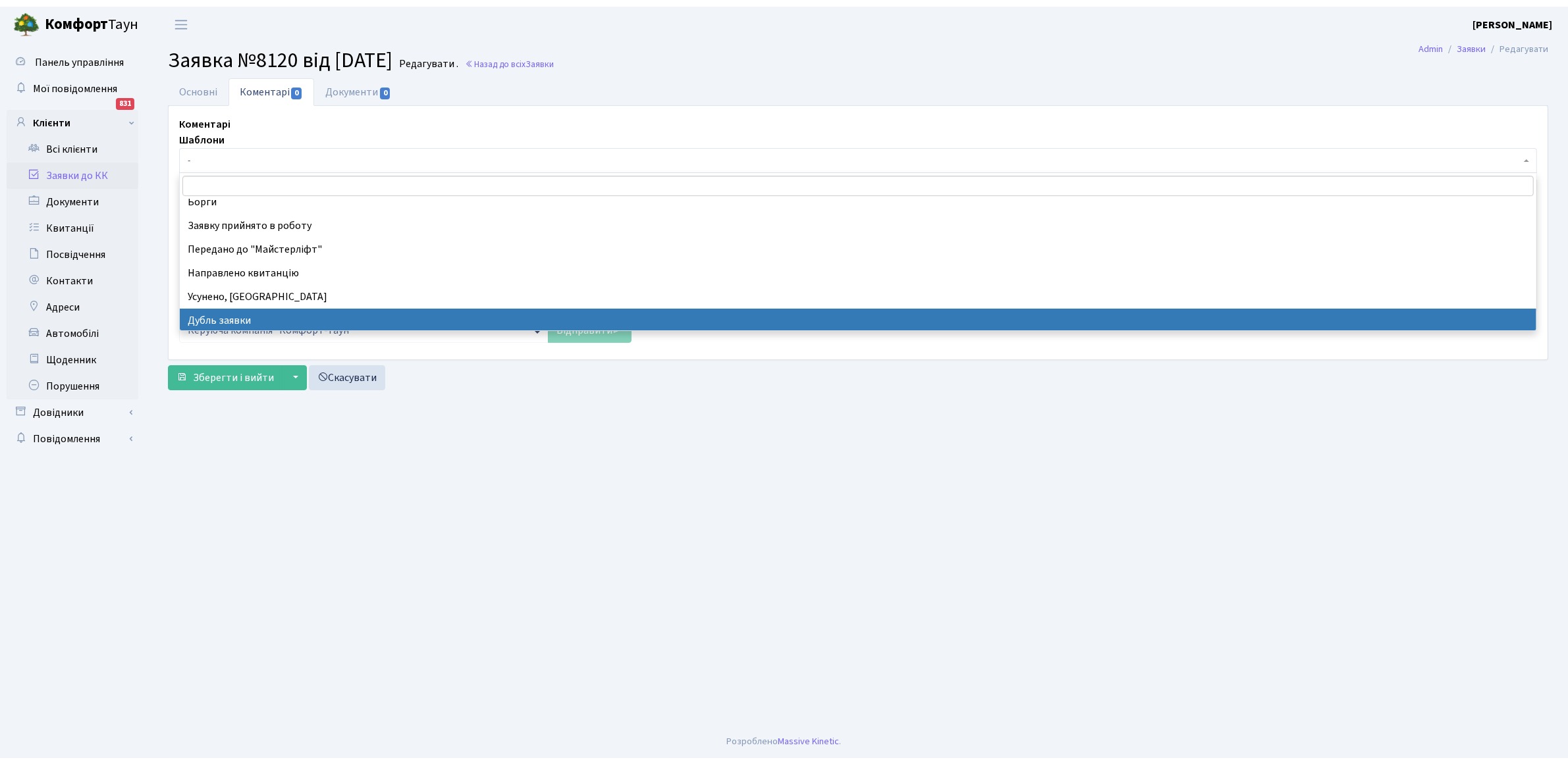
scroll to position [82, 0]
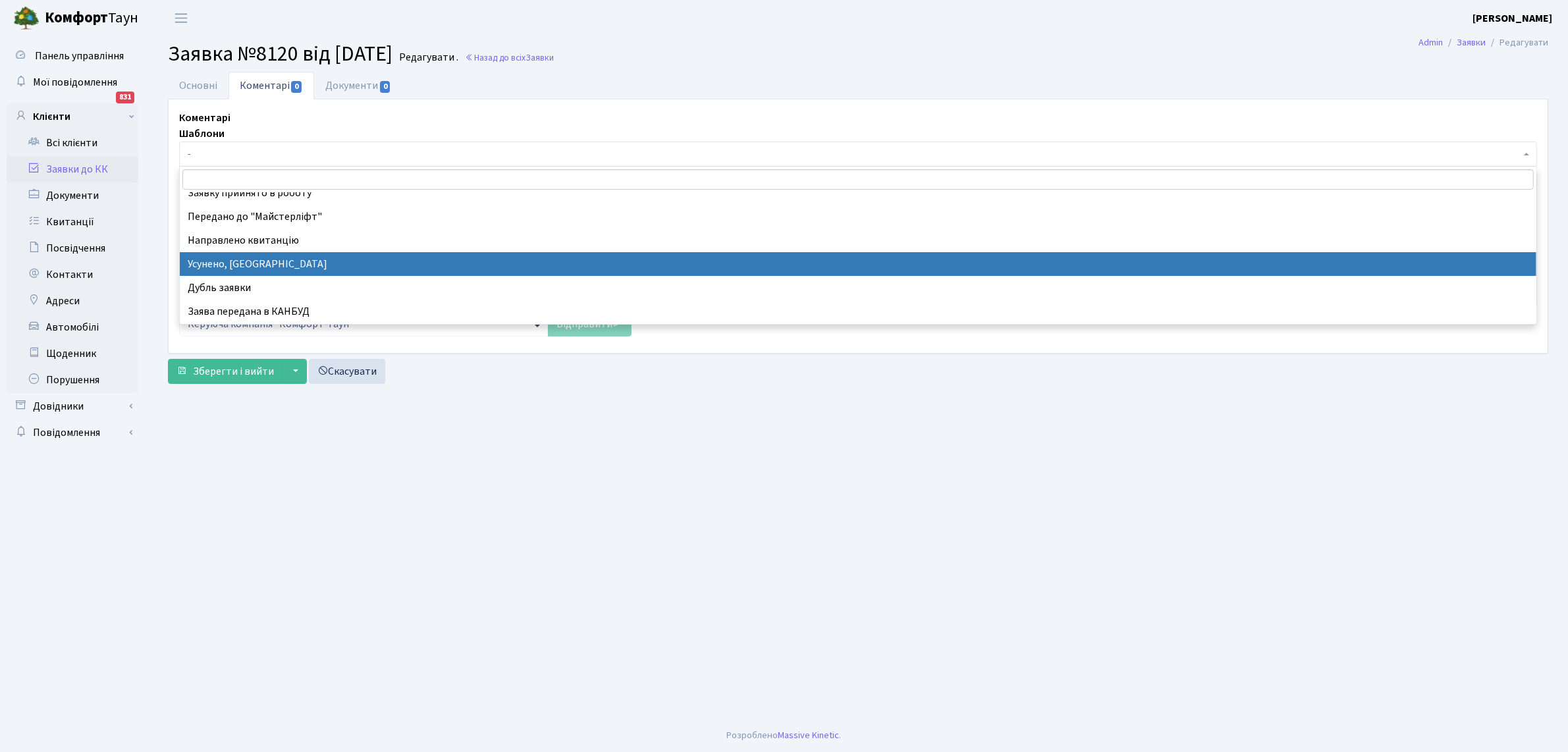
select select "15"
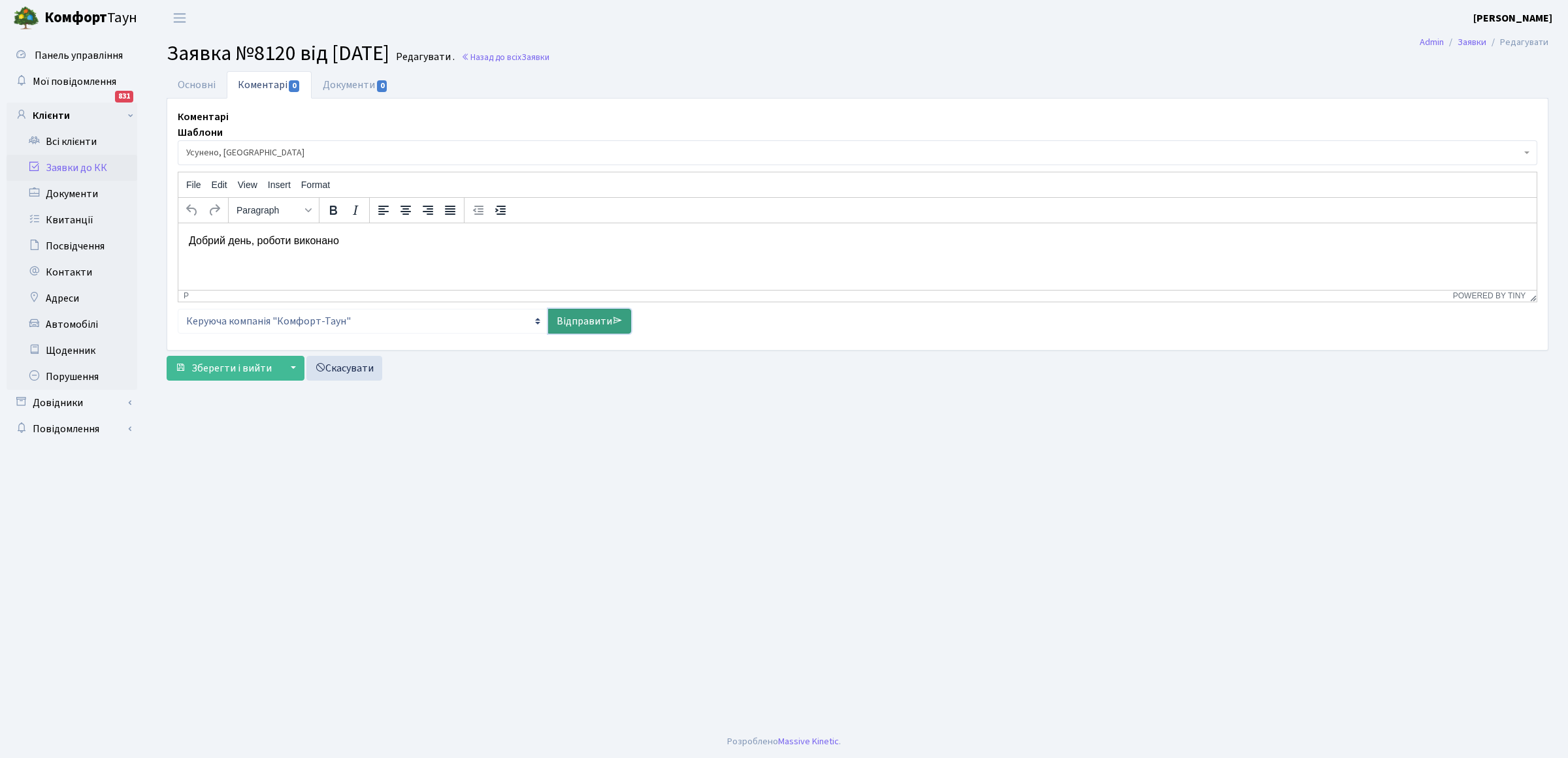
drag, startPoint x: 585, startPoint y: 321, endPoint x: 177, endPoint y: 43, distance: 493.7
click at [585, 321] on link "Відправити" at bounding box center [590, 322] width 83 height 25
select select
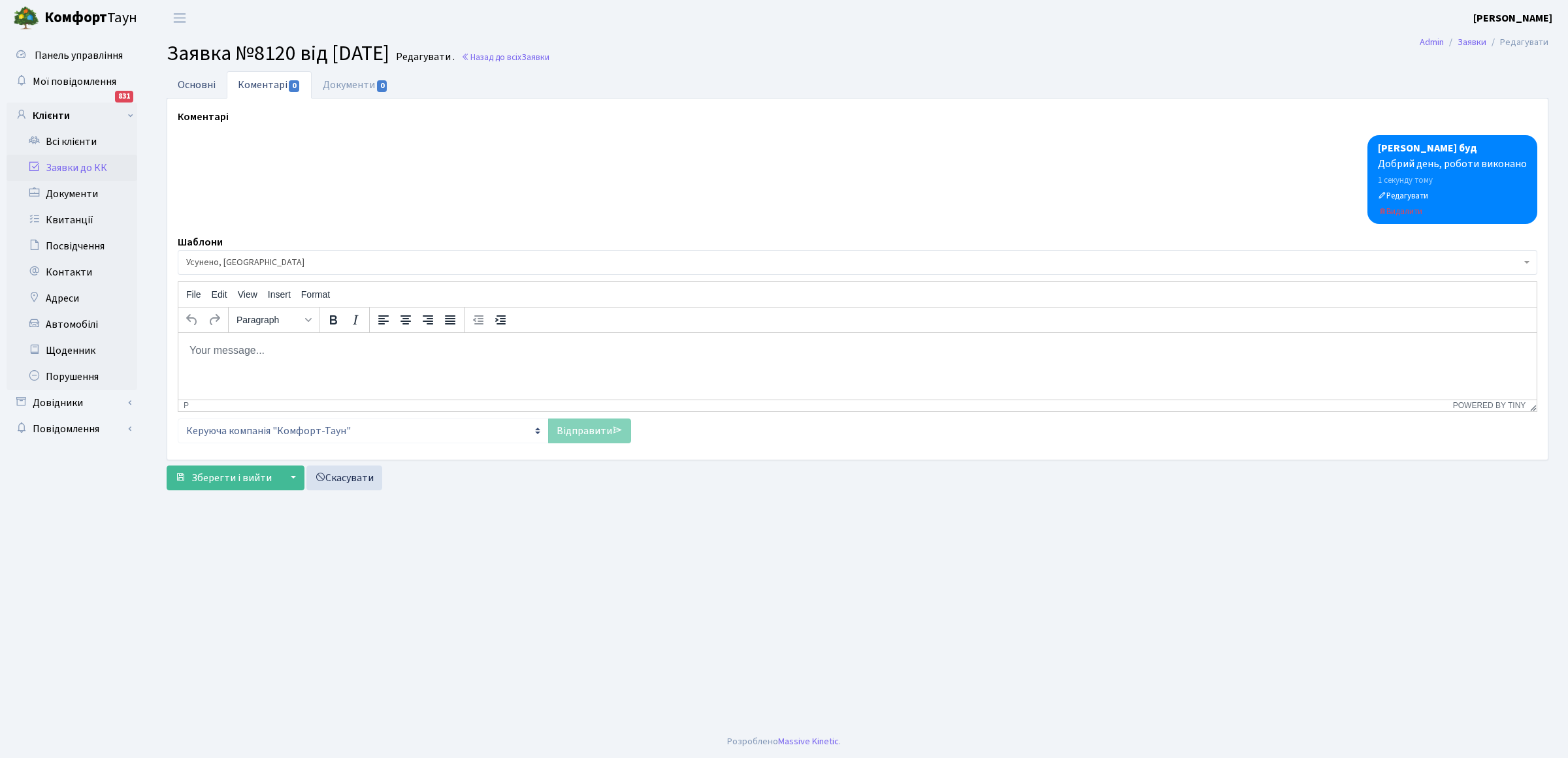
click at [193, 85] on link "Основні" at bounding box center [197, 85] width 60 height 26
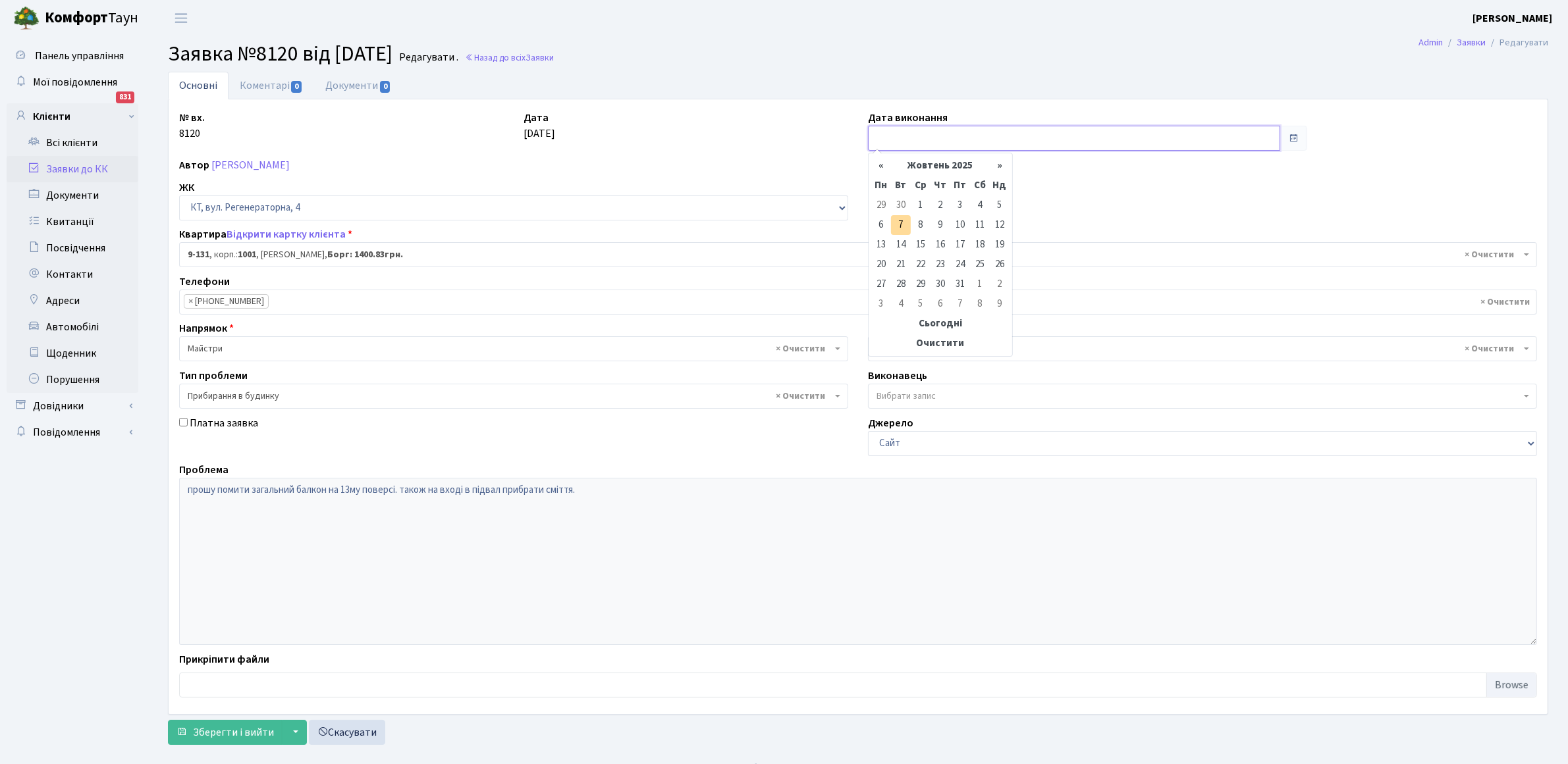
click at [904, 135] on input "text" at bounding box center [1075, 138] width 413 height 25
click at [960, 202] on td "3" at bounding box center [960, 205] width 20 height 20
type input "[DATE]"
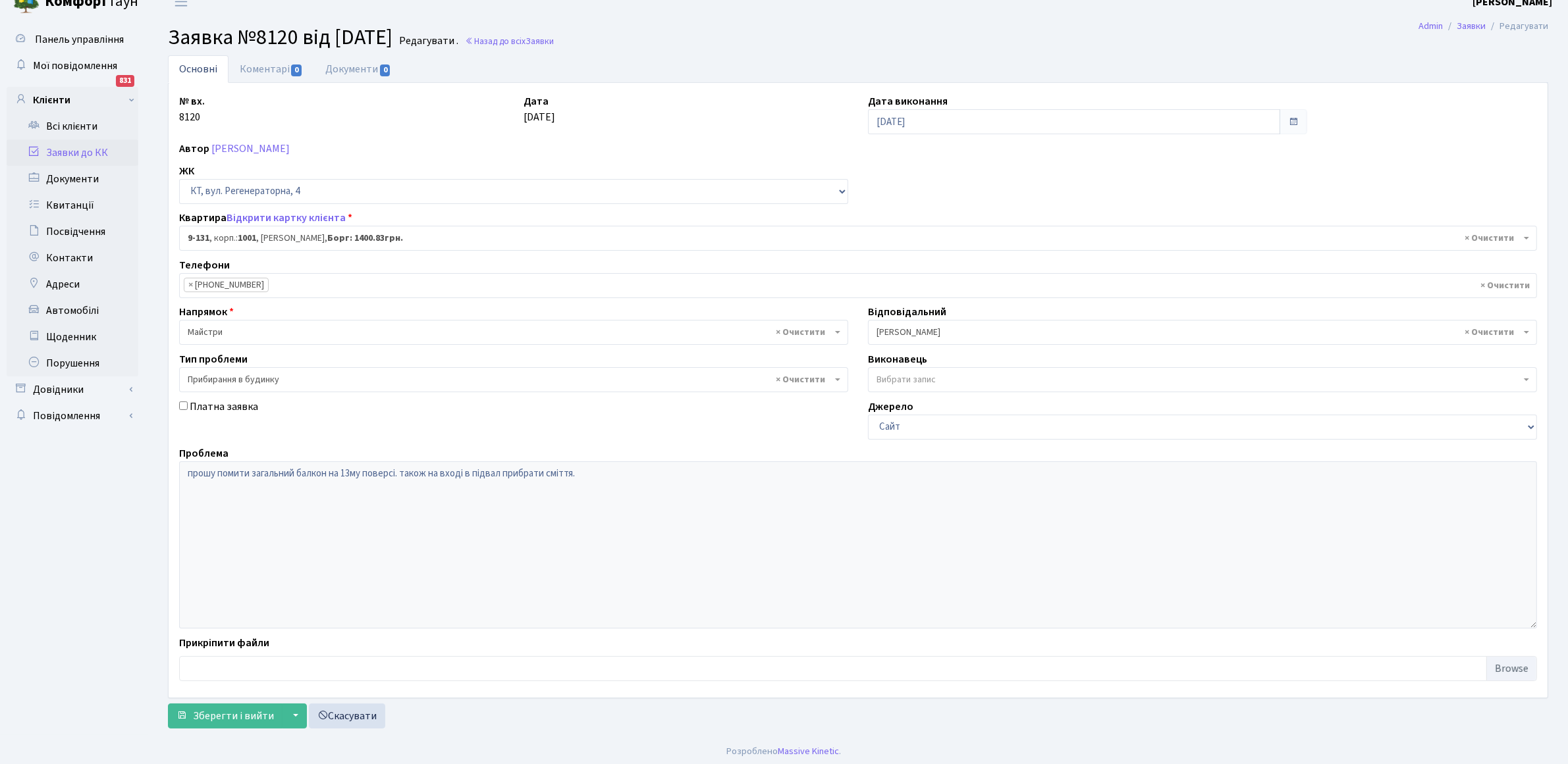
scroll to position [21, 0]
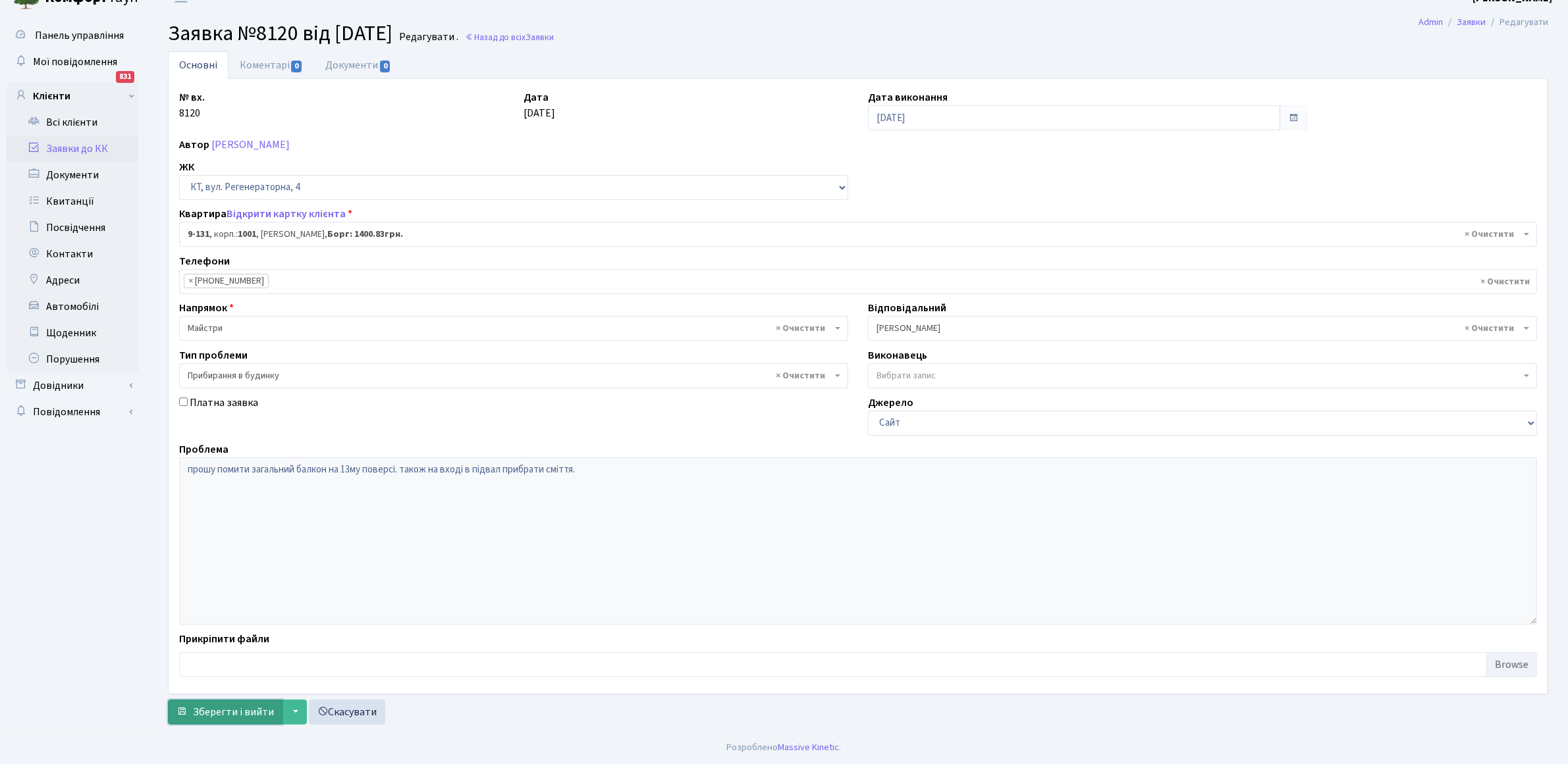
click at [232, 713] on span "Зберегти і вийти" at bounding box center [233, 712] width 81 height 15
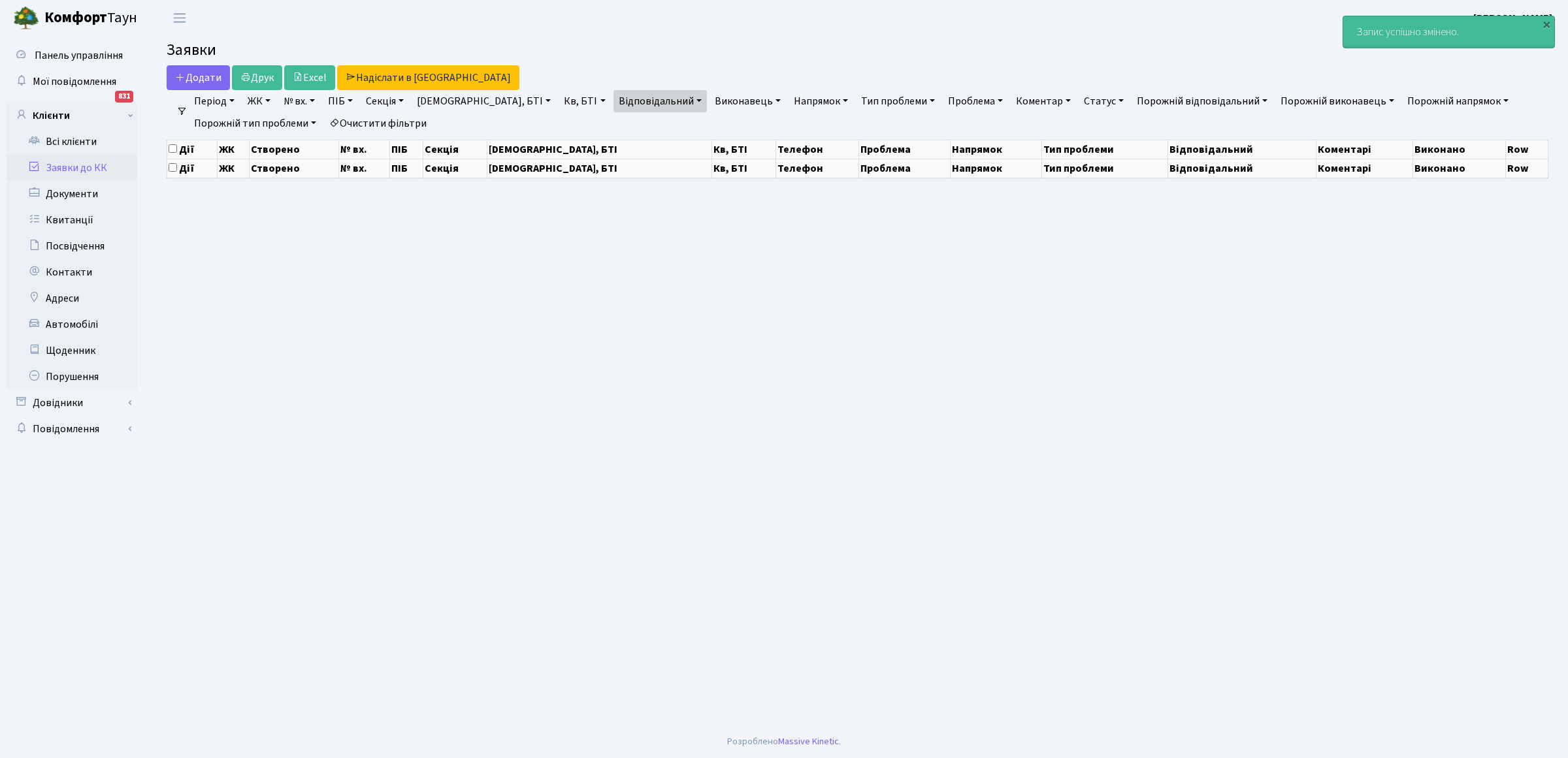
select select "25"
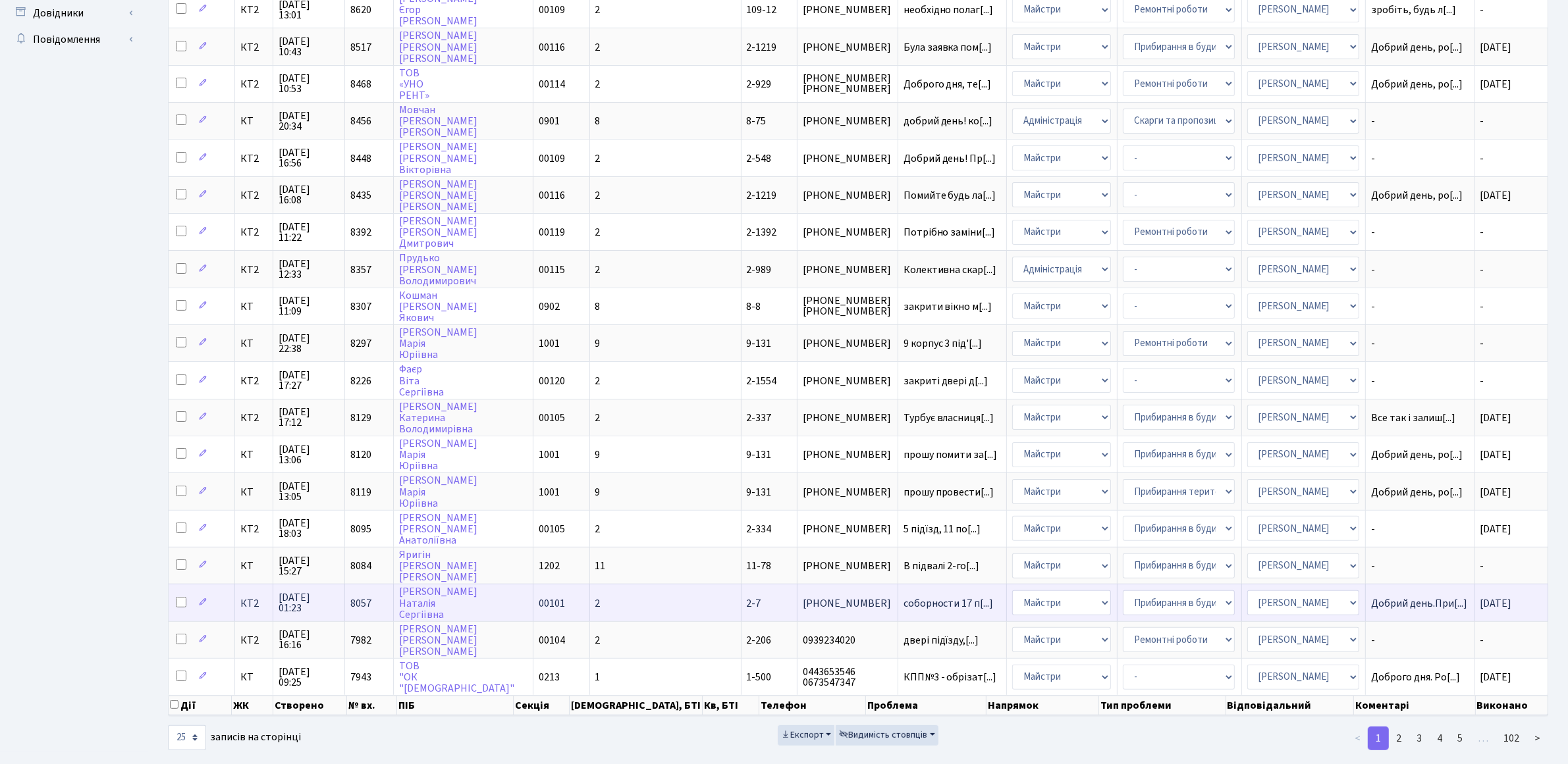
scroll to position [1, 0]
